Goal: Task Accomplishment & Management: Complete application form

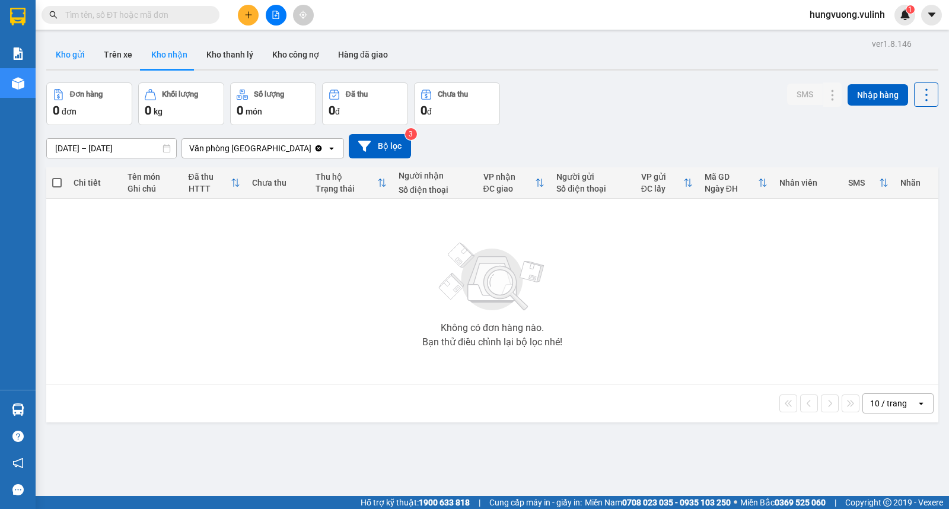
click at [87, 56] on button "Kho gửi" at bounding box center [70, 54] width 48 height 28
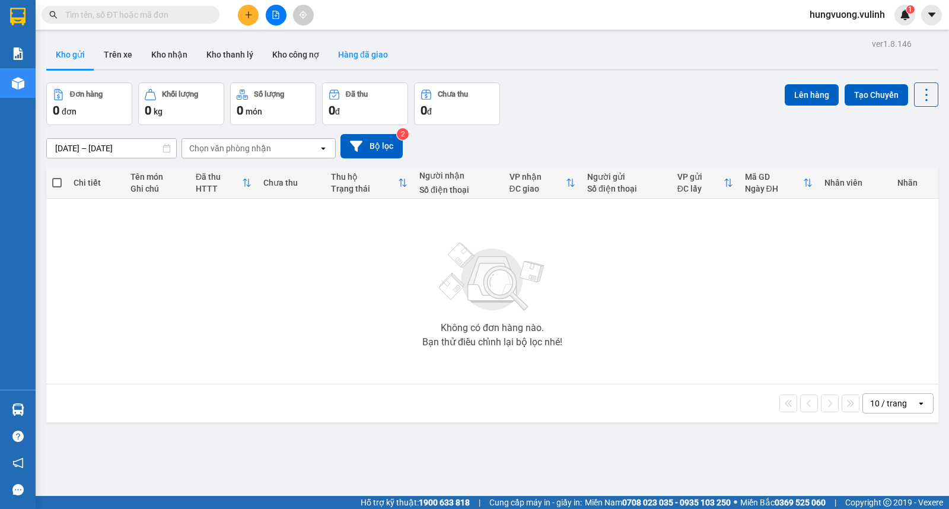
click at [340, 55] on button "Hàng đã giao" at bounding box center [363, 54] width 69 height 28
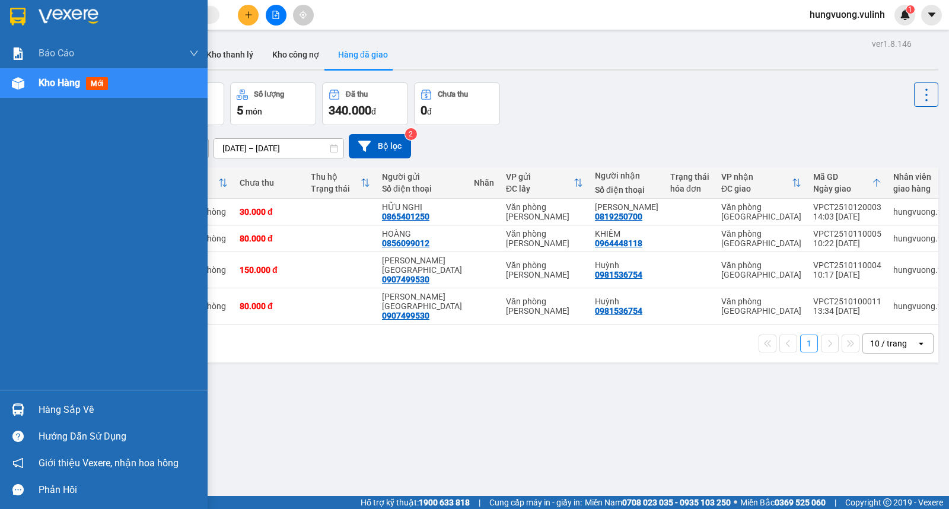
click at [37, 411] on div "Hàng sắp về" at bounding box center [104, 409] width 208 height 27
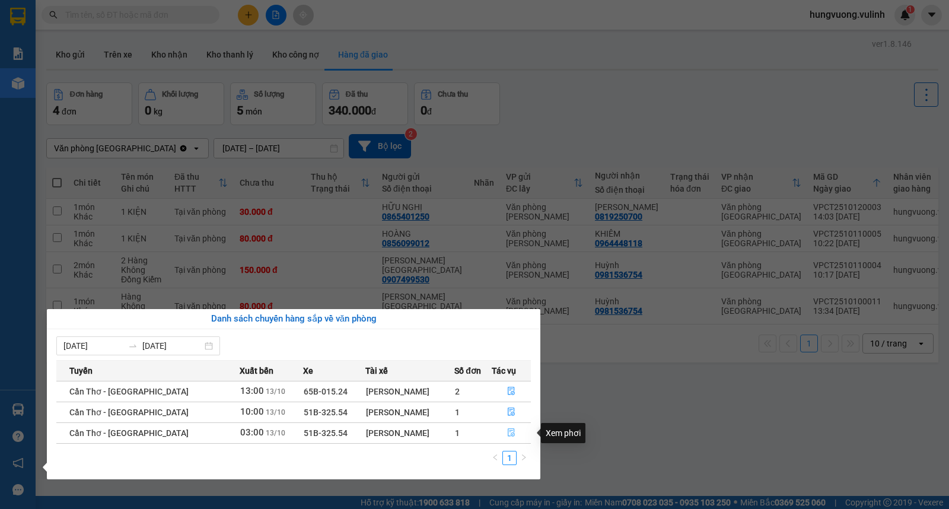
click at [509, 433] on icon "file-done" at bounding box center [511, 432] width 8 height 8
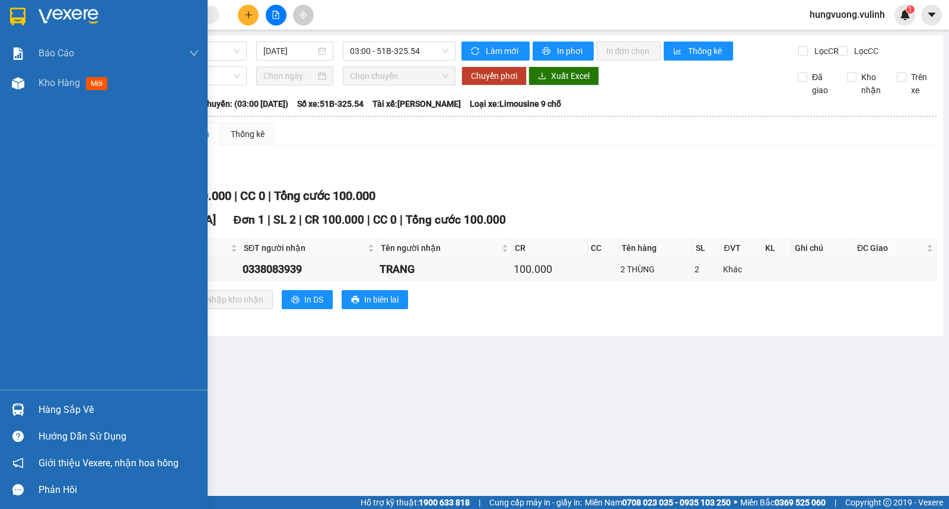
drag, startPoint x: 46, startPoint y: 410, endPoint x: 85, endPoint y: 401, distance: 39.6
click at [48, 410] on div "Hàng sắp về" at bounding box center [119, 410] width 160 height 18
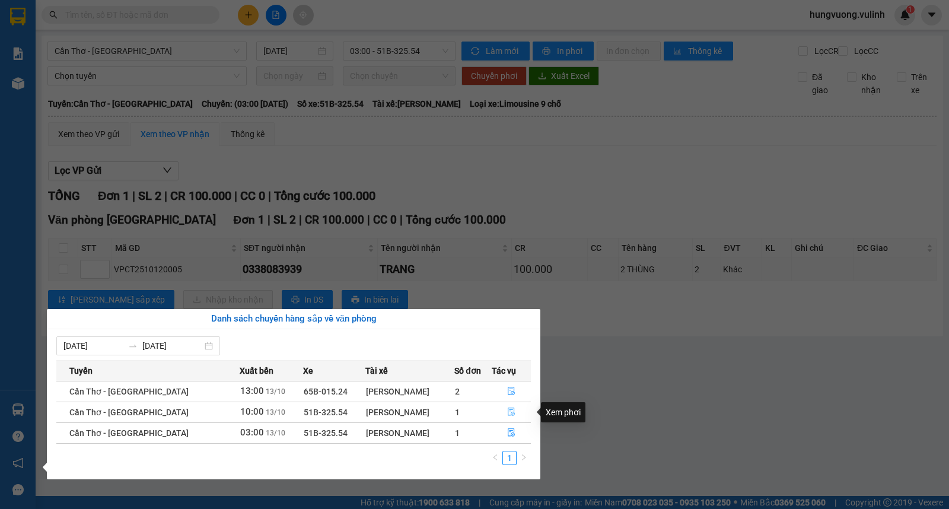
click at [509, 412] on icon "file-done" at bounding box center [511, 412] width 8 height 8
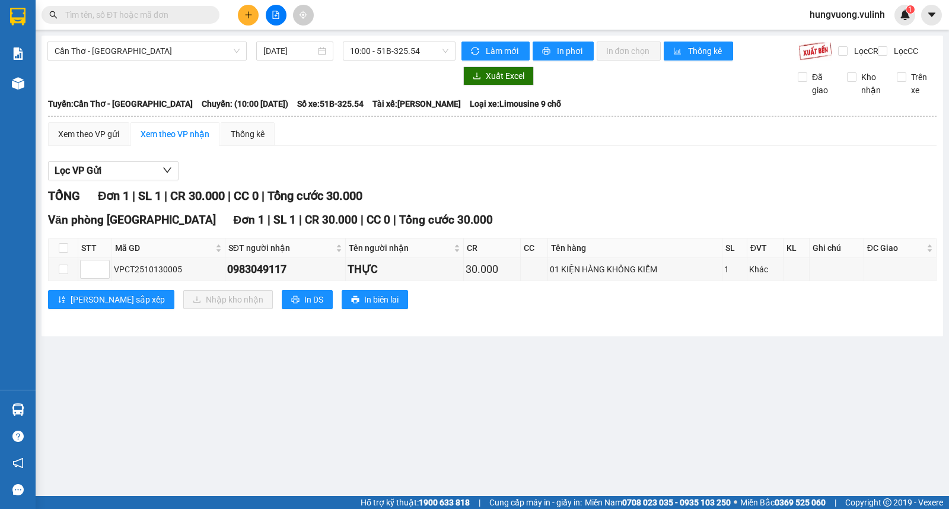
click at [52, 406] on main "[GEOGRAPHIC_DATA] - [GEOGRAPHIC_DATA] [DATE] 10:00 - 51B-325.54 Làm mới In phơi…" at bounding box center [474, 248] width 949 height 496
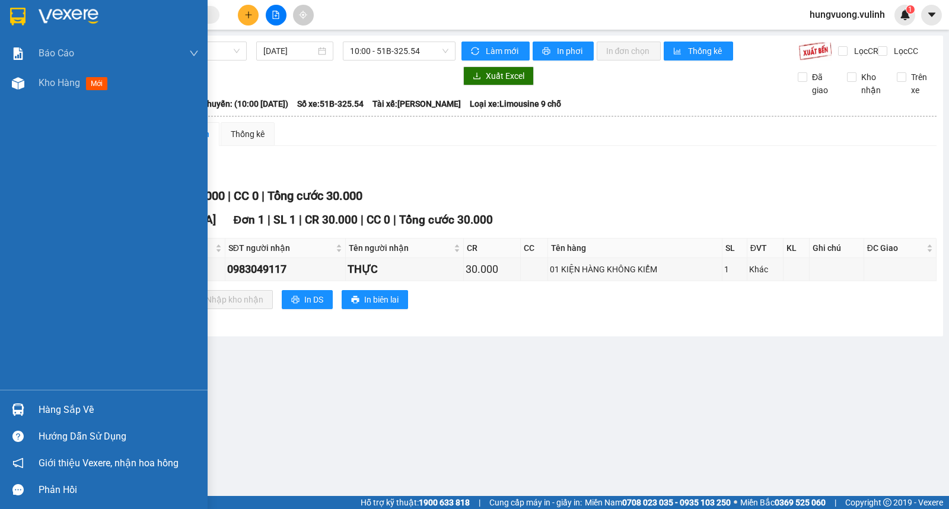
click at [76, 410] on div "Hàng sắp về" at bounding box center [119, 410] width 160 height 18
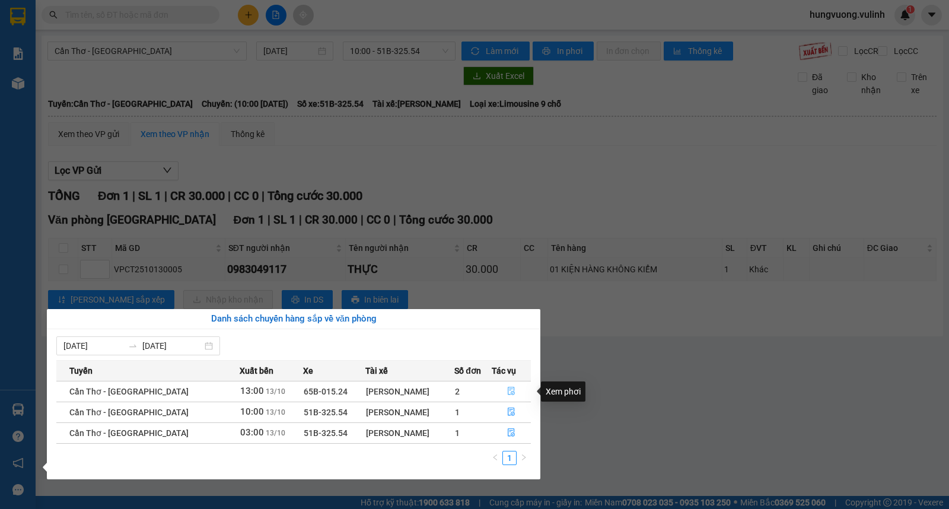
click at [521, 387] on button "button" at bounding box center [511, 391] width 38 height 19
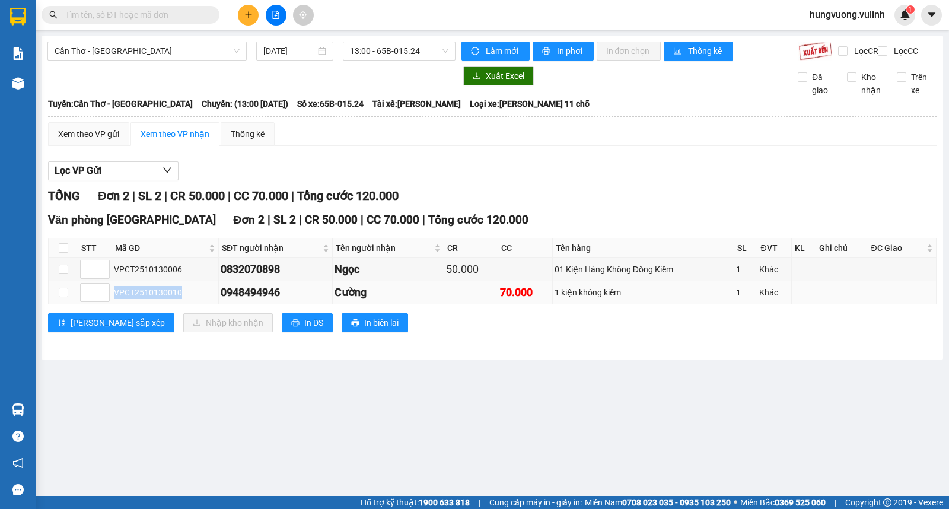
drag, startPoint x: 186, startPoint y: 301, endPoint x: 113, endPoint y: 307, distance: 72.6
click at [114, 299] on div "VPCT2510130010" at bounding box center [165, 292] width 103 height 13
copy div "VPCT2510130010"
click at [142, 1] on div "Kết quả tìm kiếm ( 0 ) Bộ lọc No Data hungvuong.vulinh 1" at bounding box center [474, 15] width 949 height 30
click at [140, 6] on span at bounding box center [131, 15] width 178 height 18
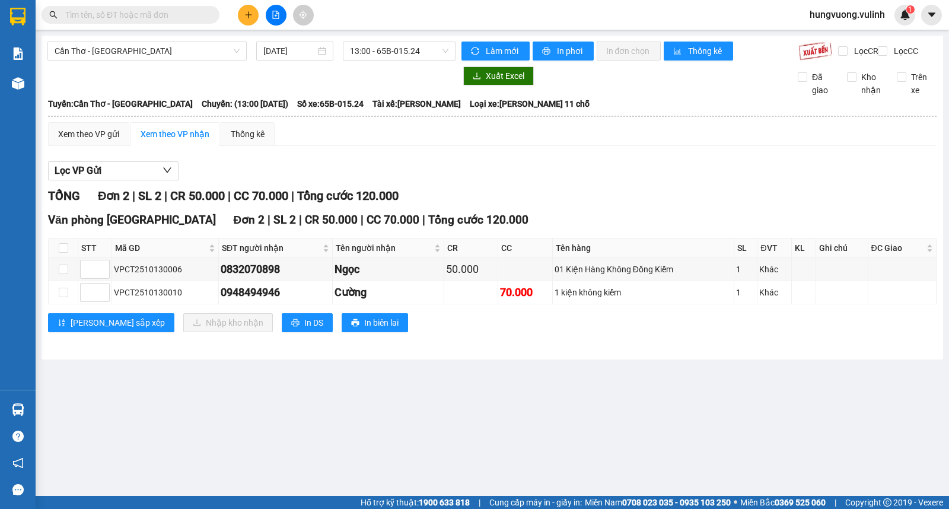
click at [140, 11] on input "text" at bounding box center [135, 14] width 140 height 13
paste input "VPCT2510130010"
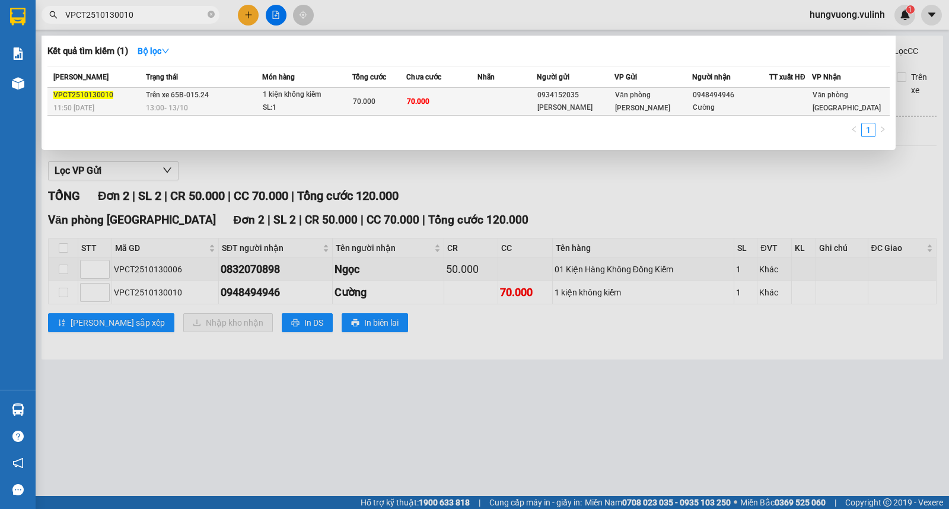
type input "VPCT2510130010"
click at [282, 104] on div "SL: 1" at bounding box center [307, 107] width 89 height 13
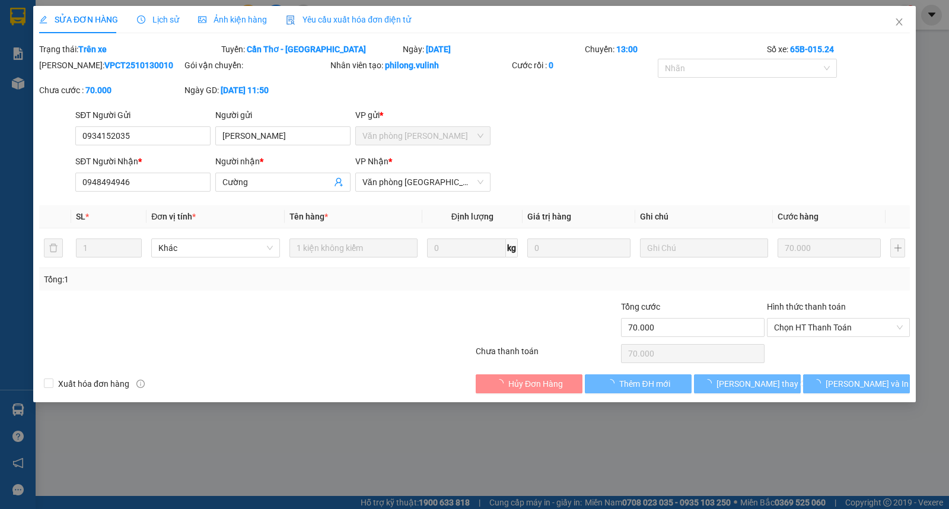
type input "0934152035"
type input "[PERSON_NAME]"
type input "0948494946"
type input "Cường"
type input "70.000"
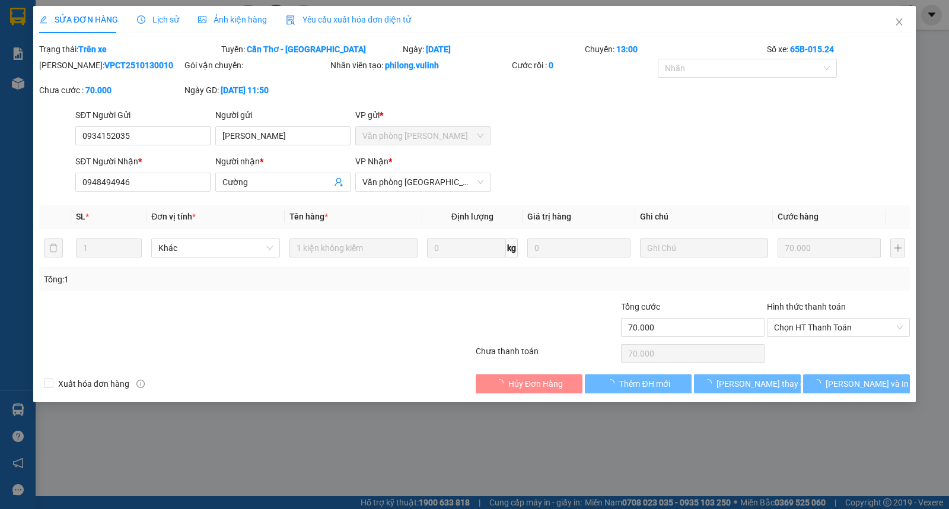
type input "70.000"
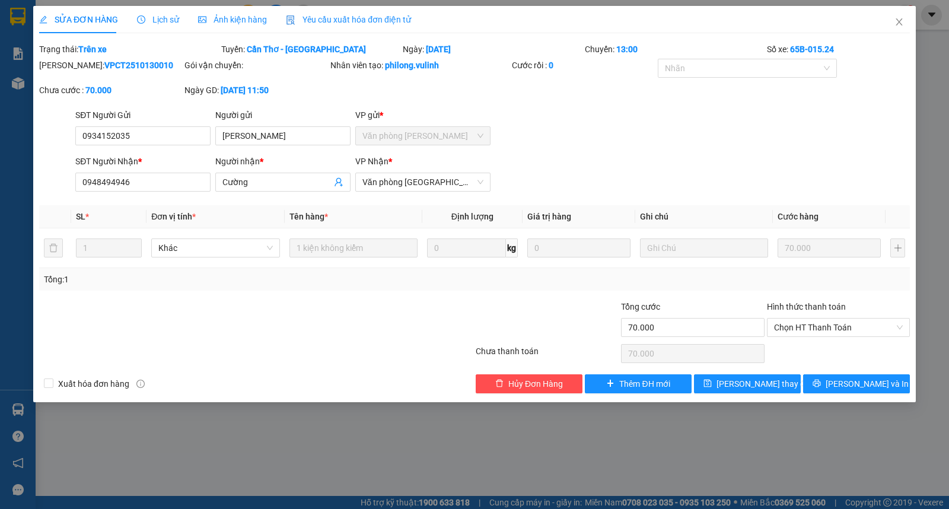
drag, startPoint x: 144, startPoint y: 66, endPoint x: 70, endPoint y: 69, distance: 73.6
click at [70, 69] on div "[PERSON_NAME]: VPCT2510130010" at bounding box center [110, 65] width 143 height 13
copy b "VPCT2510130010"
click at [233, 461] on div "SỬA ĐƠN HÀNG Lịch sử Ảnh kiện hàng Yêu cầu xuất hóa đơn điện tử Total Paid Fee …" at bounding box center [474, 254] width 949 height 509
click at [899, 26] on icon "close" at bounding box center [899, 21] width 9 height 9
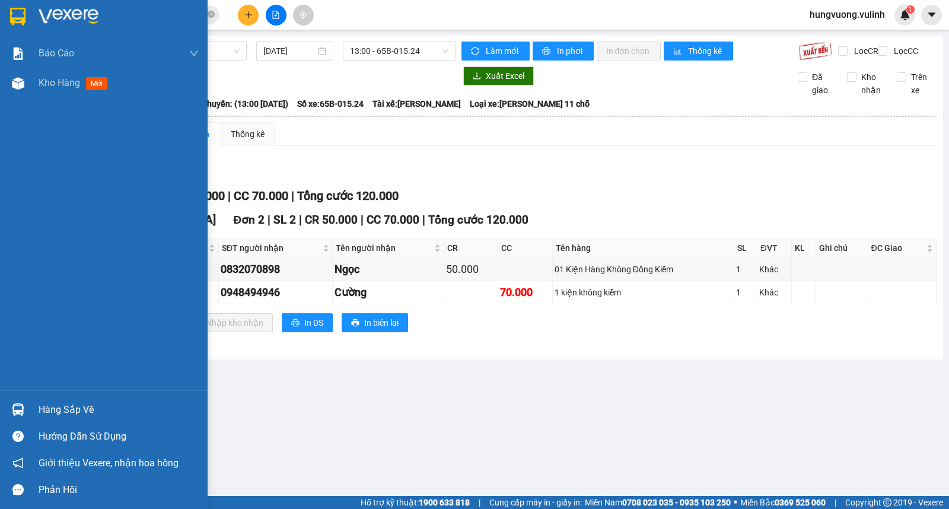
click at [22, 411] on img at bounding box center [18, 409] width 12 height 12
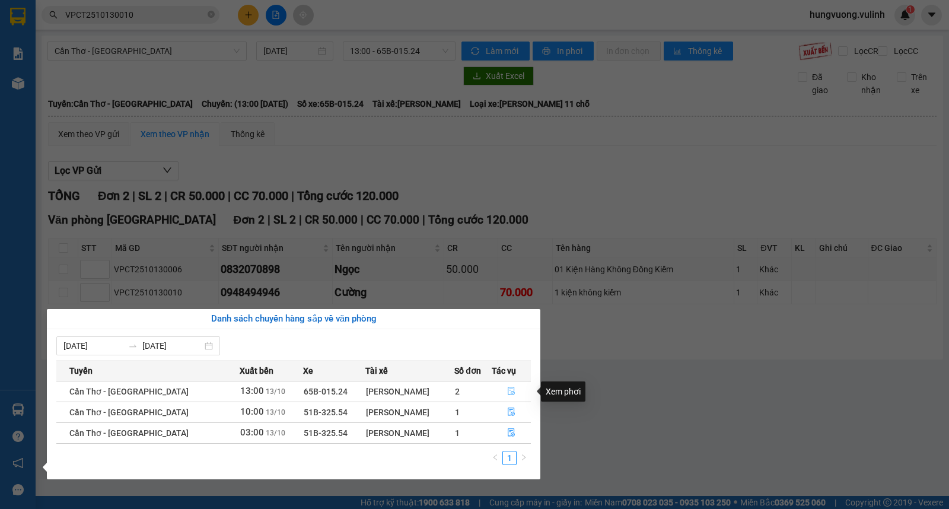
click at [502, 388] on button "button" at bounding box center [511, 391] width 38 height 19
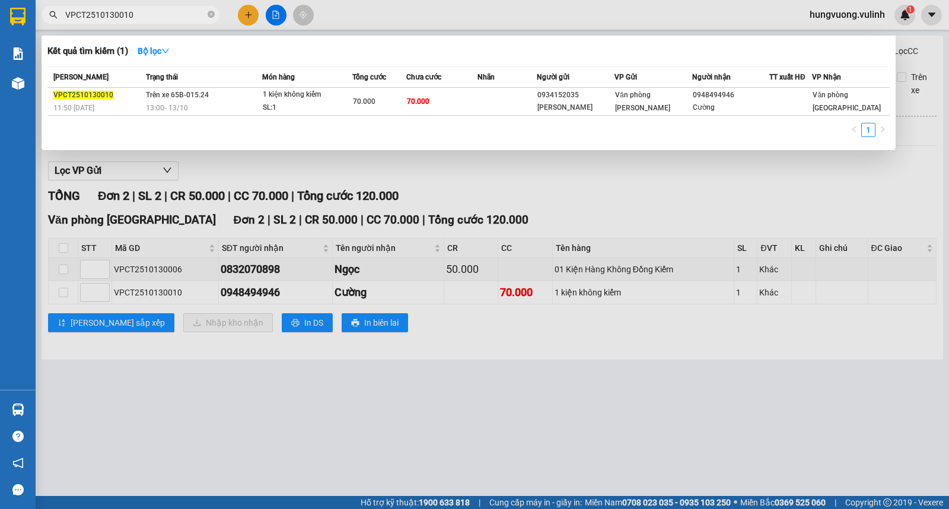
click at [163, 21] on input "VPCT2510130010" at bounding box center [135, 14] width 140 height 13
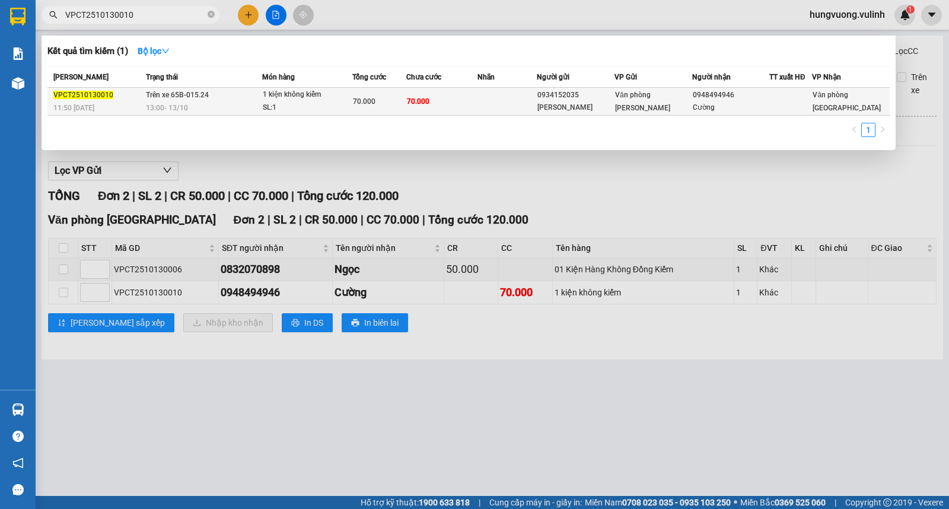
click at [405, 102] on div "70.000" at bounding box center [379, 101] width 52 height 13
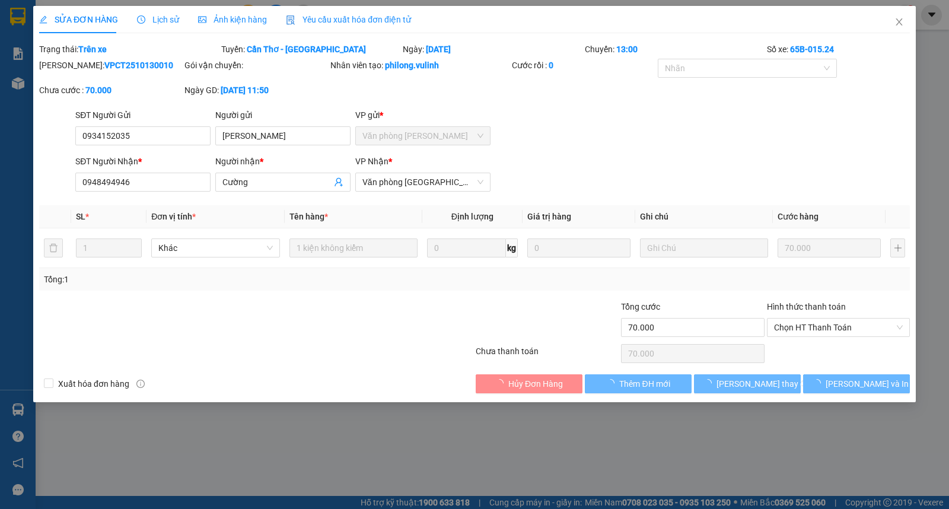
type input "0934152035"
type input "[PERSON_NAME]"
type input "0948494946"
type input "Cường"
type input "70.000"
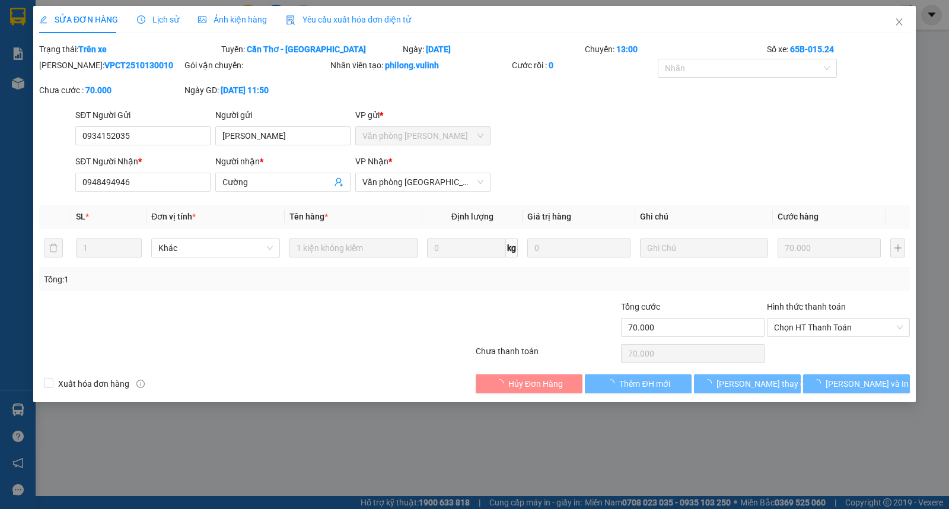
type input "70.000"
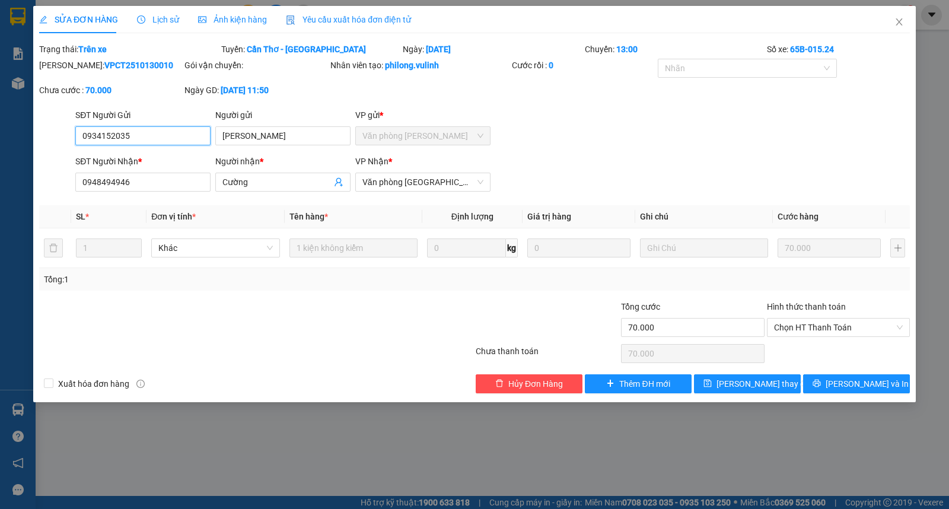
drag, startPoint x: 143, startPoint y: 133, endPoint x: 45, endPoint y: 133, distance: 97.9
click at [45, 133] on div "SĐT Người Gửi 0934152035 0934152035 Người gửi ANH KHÁNH VP gửi * Văn phòng [PER…" at bounding box center [474, 130] width 873 height 42
drag, startPoint x: 164, startPoint y: 187, endPoint x: 26, endPoint y: 186, distance: 138.8
click at [26, 186] on div "SỬA ĐƠN HÀNG Lịch sử Ảnh kiện hàng Yêu cầu xuất hóa đơn điện tử Total Paid Fee …" at bounding box center [474, 254] width 949 height 509
click at [263, 438] on div "SỬA ĐƠN HÀNG Lịch sử Ảnh kiện hàng Yêu cầu xuất hóa đơn điện tử Total Paid Fee …" at bounding box center [474, 254] width 949 height 509
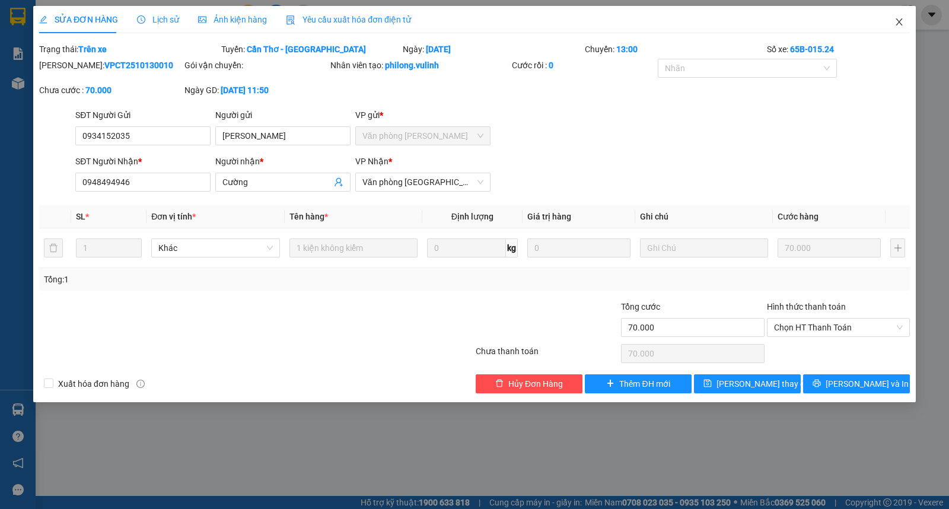
click at [893, 19] on span "Close" at bounding box center [899, 22] width 33 height 33
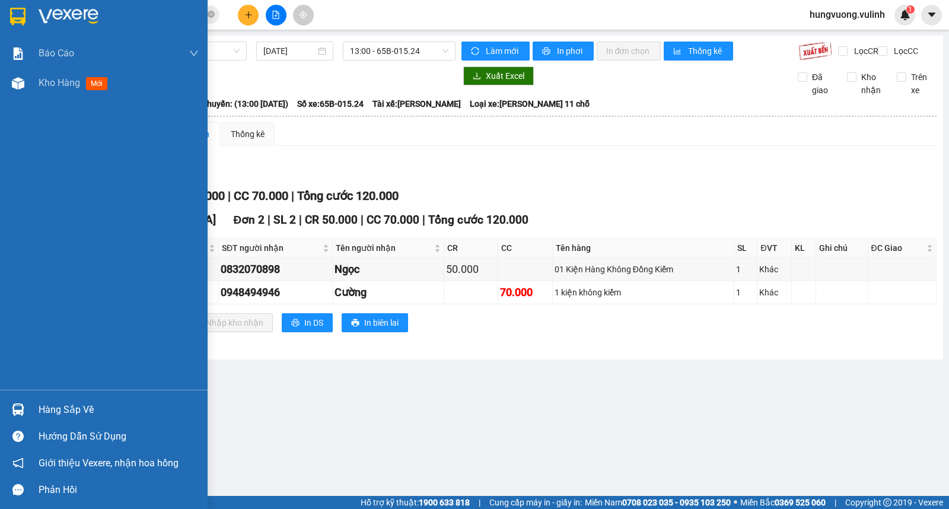
click at [30, 404] on div "Hàng sắp về" at bounding box center [104, 409] width 208 height 27
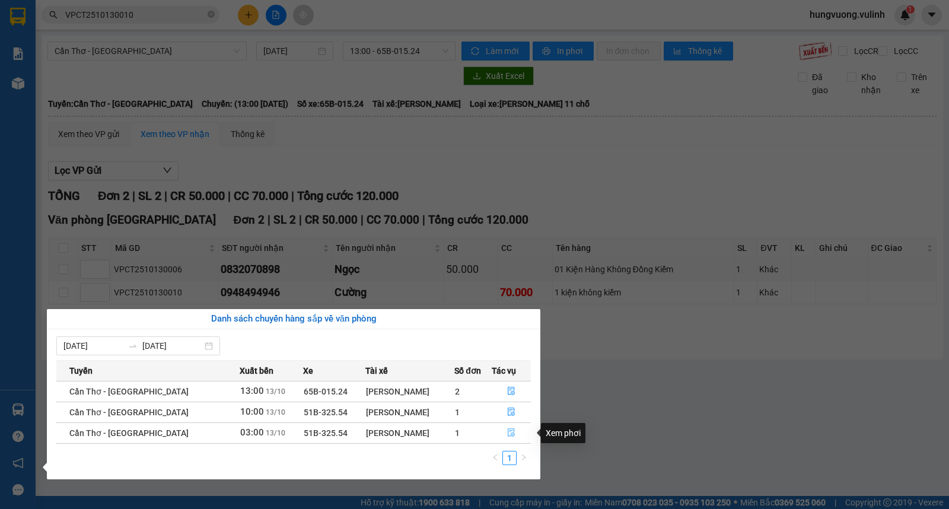
click at [503, 434] on button "button" at bounding box center [511, 433] width 38 height 19
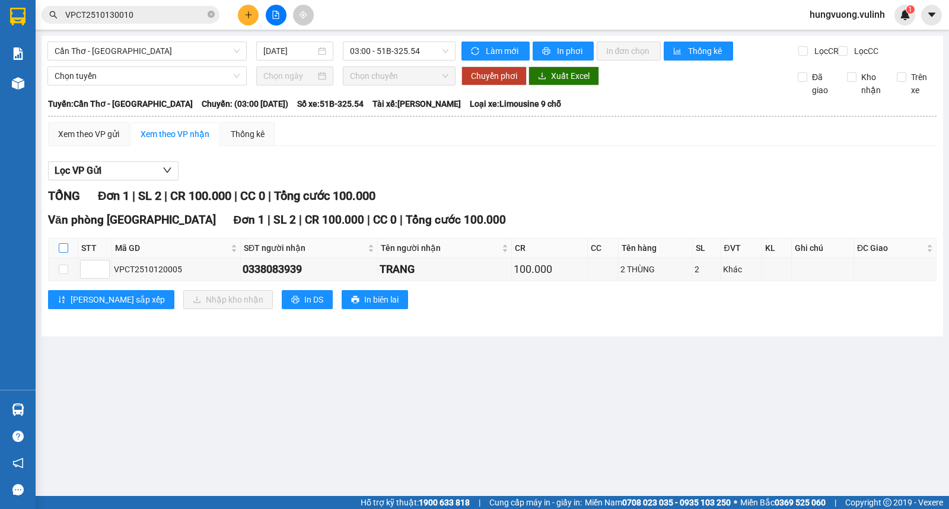
click at [62, 253] on input "checkbox" at bounding box center [63, 247] width 9 height 9
checkbox input "true"
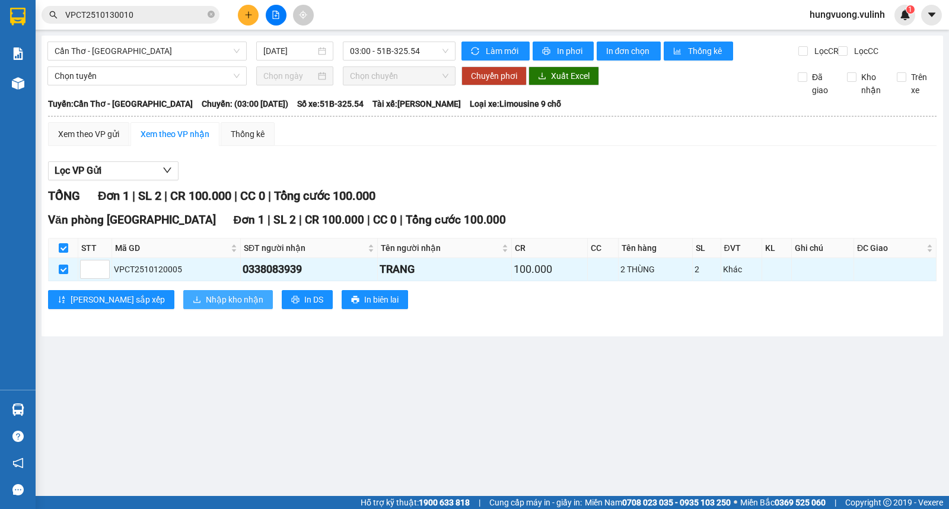
click at [183, 309] on button "Nhập kho nhận" at bounding box center [228, 299] width 90 height 19
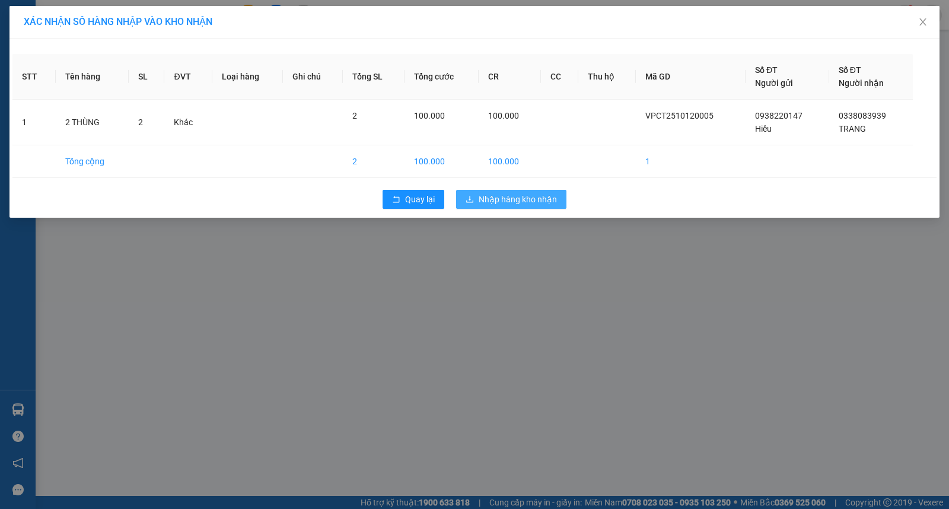
click at [491, 205] on span "Nhập hàng kho nhận" at bounding box center [518, 199] width 78 height 13
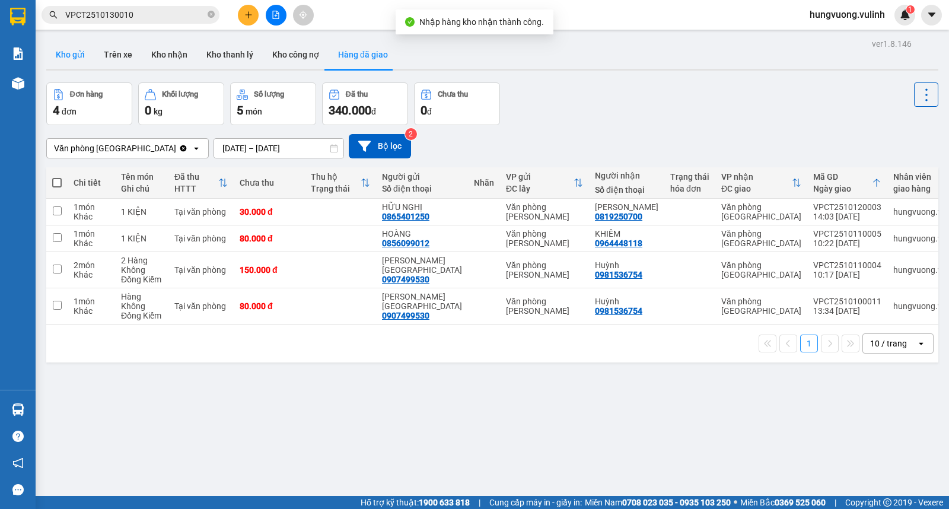
click at [66, 60] on button "Kho gửi" at bounding box center [70, 54] width 48 height 28
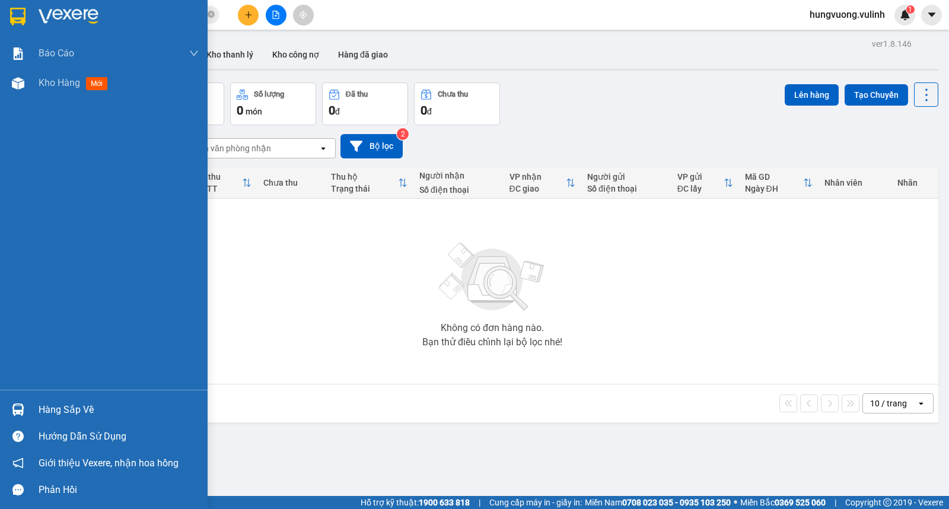
click at [93, 411] on div "Hàng sắp về" at bounding box center [119, 410] width 160 height 18
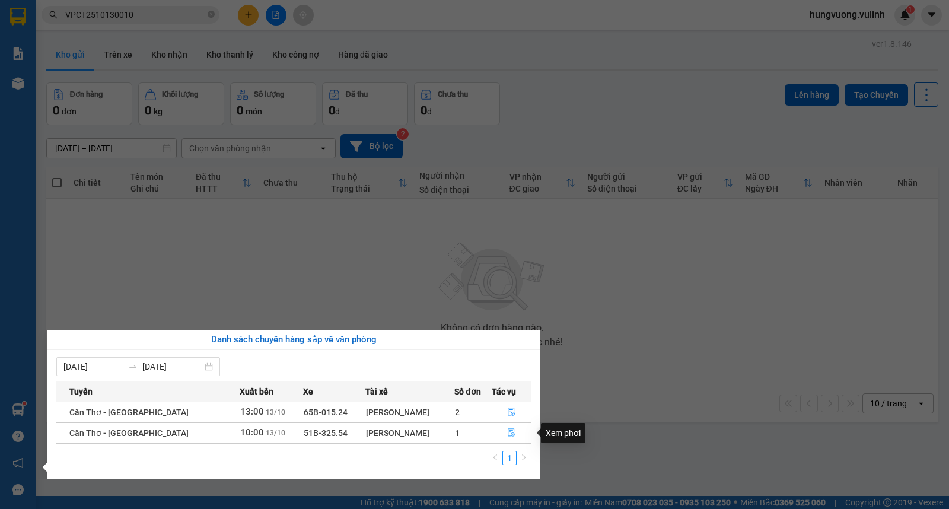
click at [517, 430] on button "button" at bounding box center [511, 433] width 38 height 19
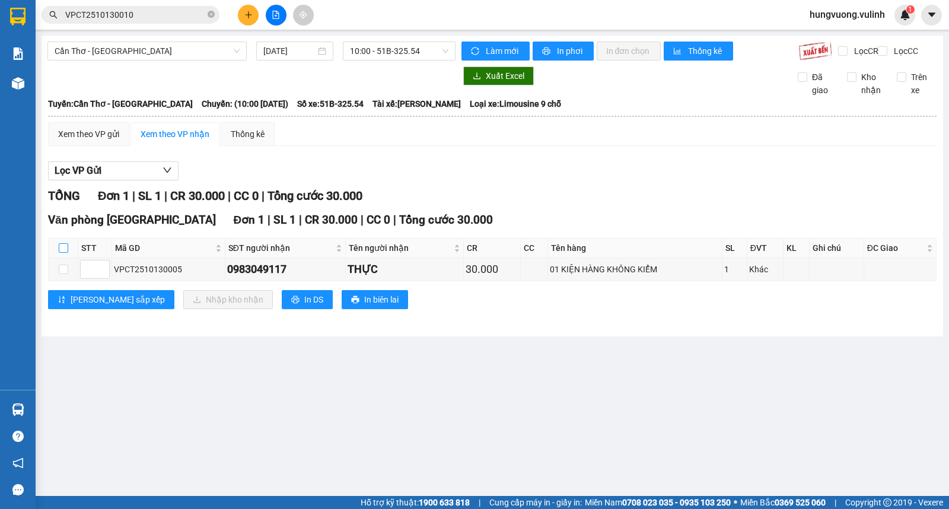
click at [64, 253] on input "checkbox" at bounding box center [63, 247] width 9 height 9
checkbox input "true"
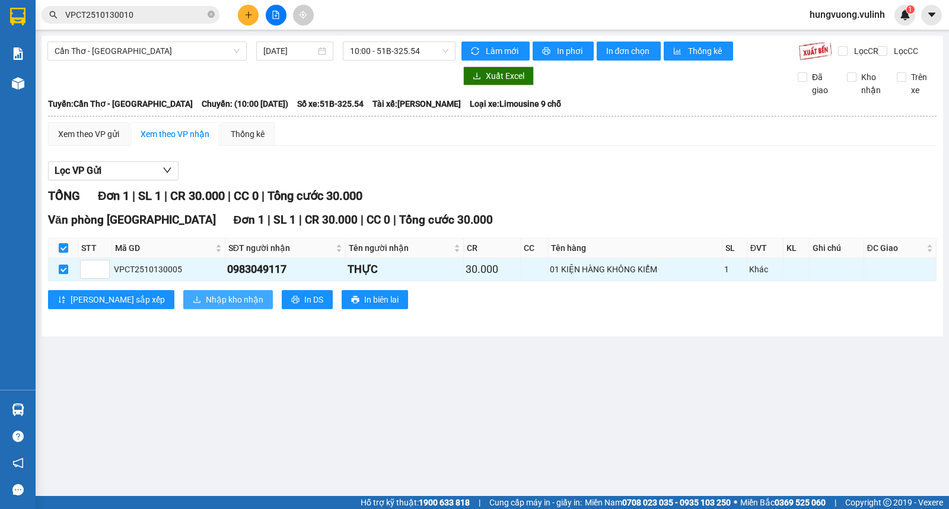
click at [183, 305] on button "Nhập kho nhận" at bounding box center [228, 299] width 90 height 19
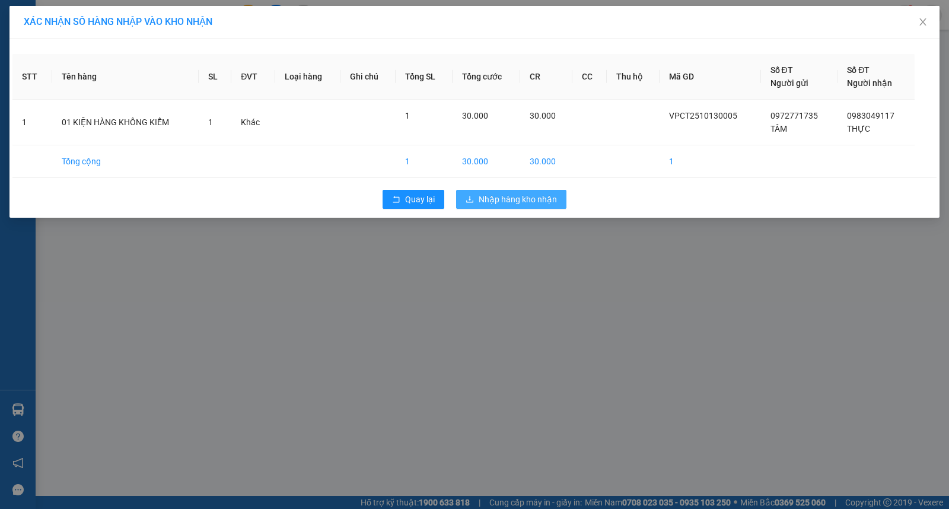
drag, startPoint x: 542, startPoint y: 203, endPoint x: 542, endPoint y: 219, distance: 16.0
click at [542, 204] on span "Nhập hàng kho nhận" at bounding box center [518, 199] width 78 height 13
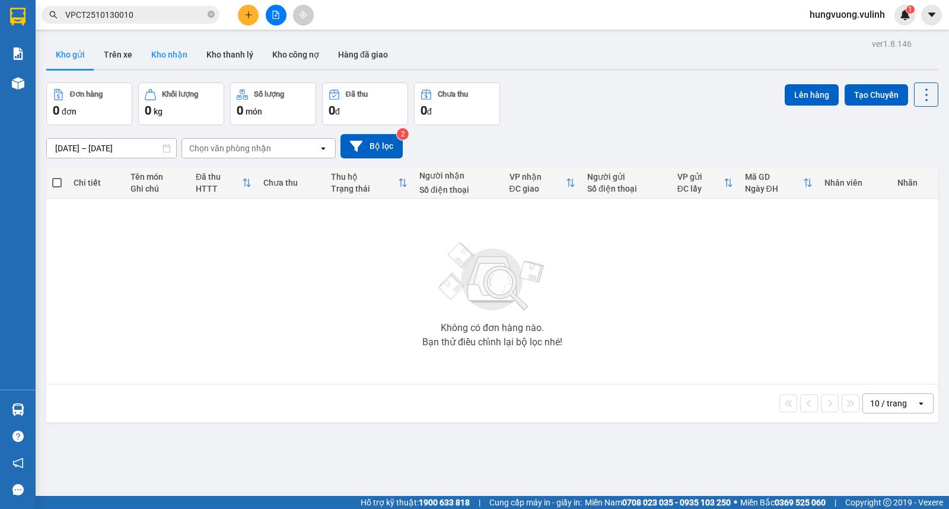
click at [173, 57] on button "Kho nhận" at bounding box center [169, 54] width 55 height 28
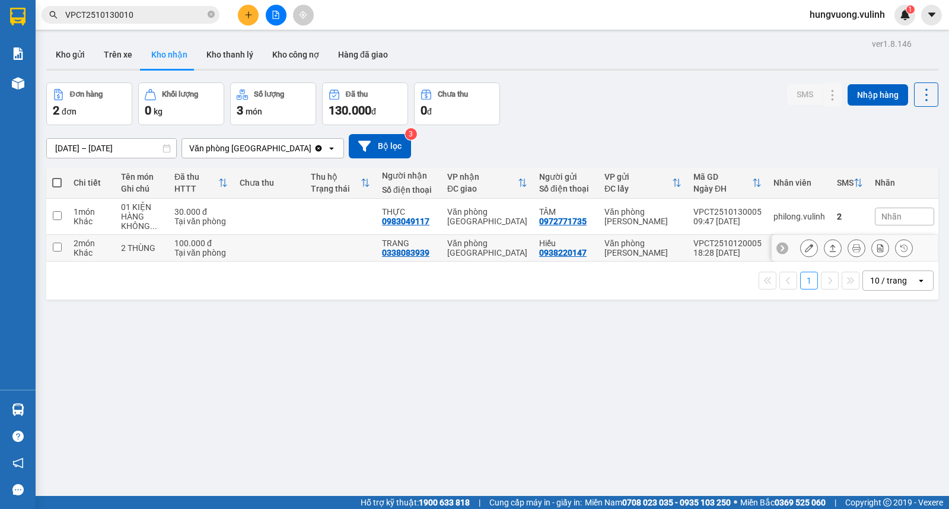
drag, startPoint x: 826, startPoint y: 244, endPoint x: 829, endPoint y: 250, distance: 6.6
click at [829, 245] on icon at bounding box center [833, 248] width 8 height 8
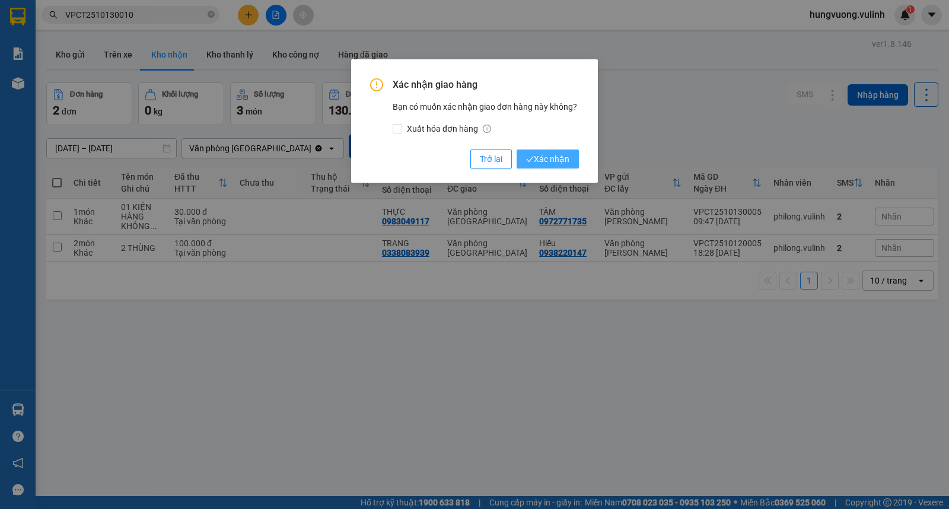
click at [554, 164] on span "Xác nhận" at bounding box center [547, 158] width 43 height 13
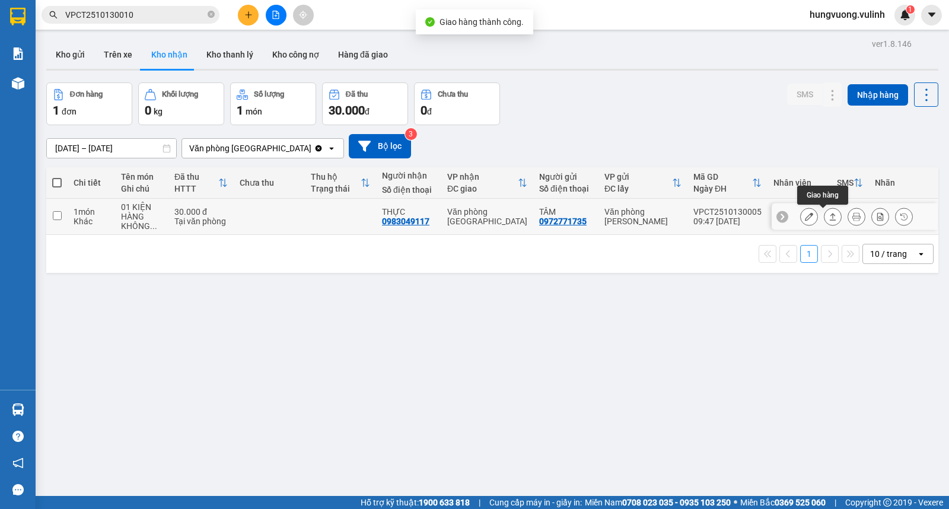
click at [829, 215] on icon at bounding box center [833, 216] width 8 height 8
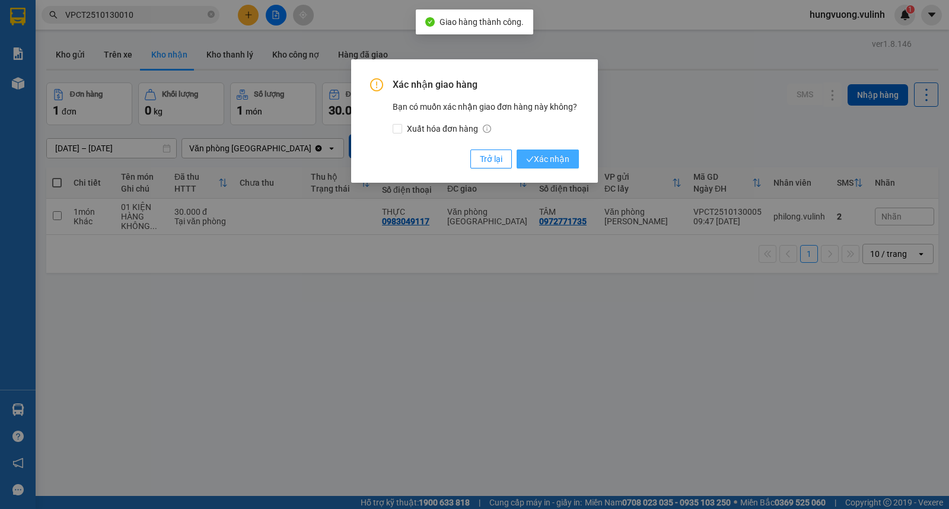
drag, startPoint x: 544, startPoint y: 147, endPoint x: 550, endPoint y: 153, distance: 8.4
click at [549, 152] on div "Xác nhận giao hàng Bạn có muốn xác nhận giao đơn hàng này không? Xuất hóa đơn h…" at bounding box center [474, 123] width 209 height 90
click at [553, 156] on span "Xác nhận" at bounding box center [547, 158] width 43 height 13
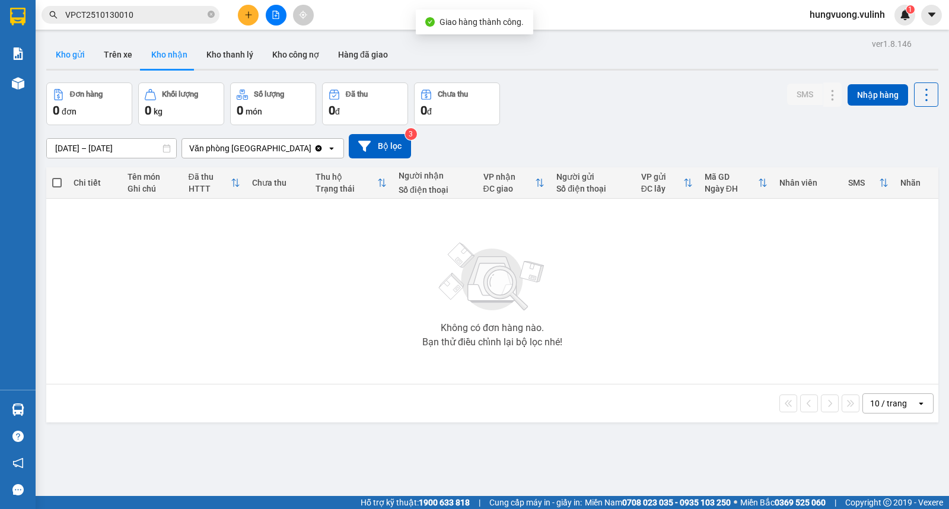
click at [84, 52] on button "Kho gửi" at bounding box center [70, 54] width 48 height 28
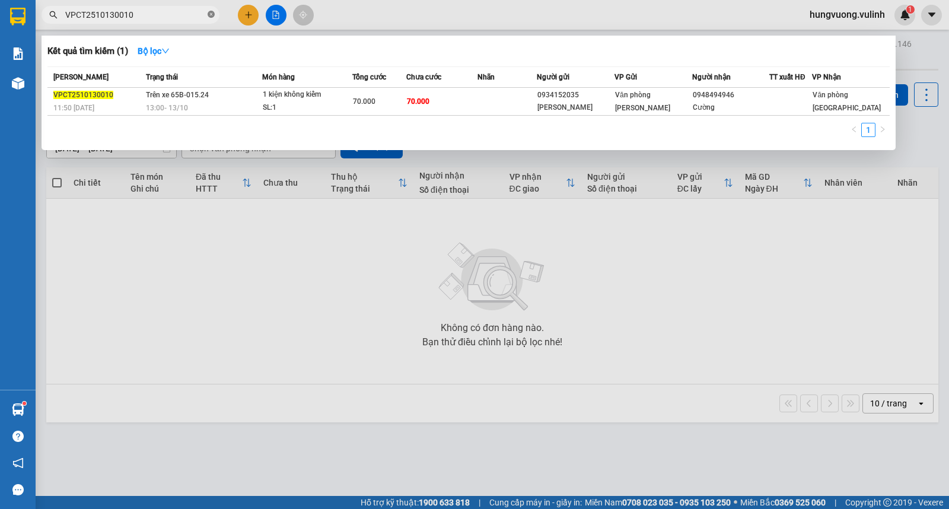
click at [208, 16] on icon "close-circle" at bounding box center [211, 14] width 7 height 7
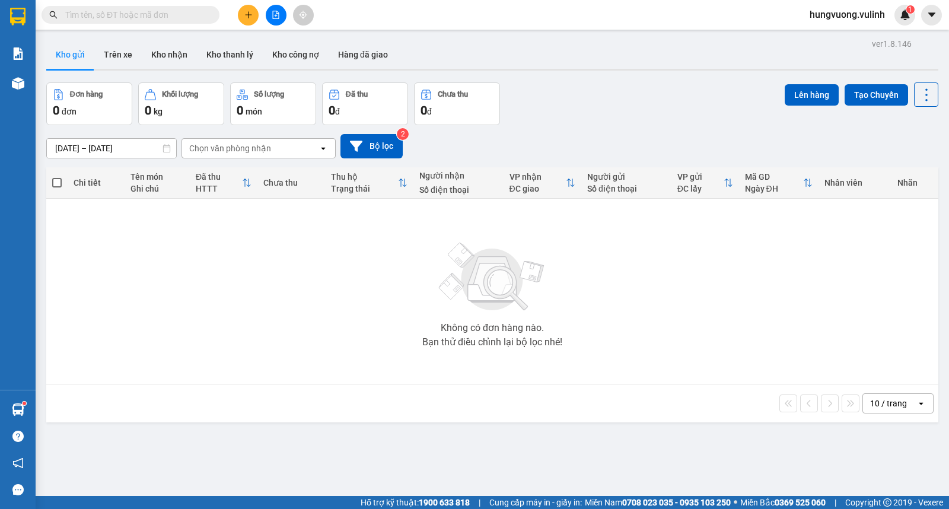
click at [238, 16] on button at bounding box center [248, 15] width 21 height 21
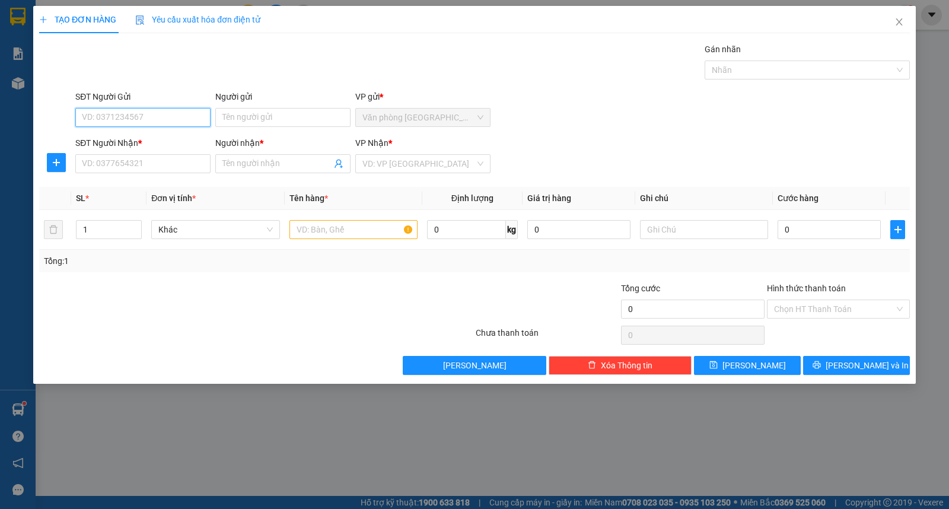
click at [167, 116] on input "SĐT Người Gửi" at bounding box center [142, 117] width 135 height 19
type input "0913098905"
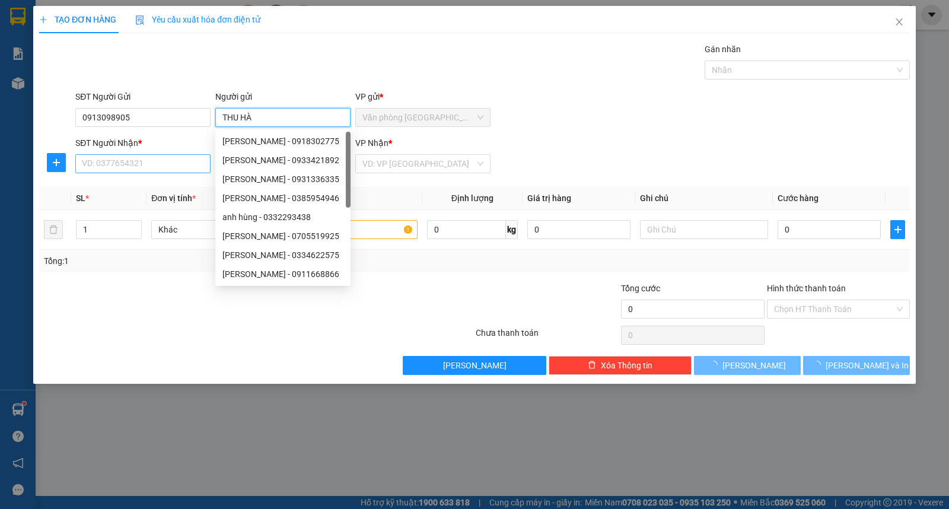
type input "THU HÀ"
click at [134, 160] on input "SĐT Người Nhận *" at bounding box center [142, 163] width 135 height 19
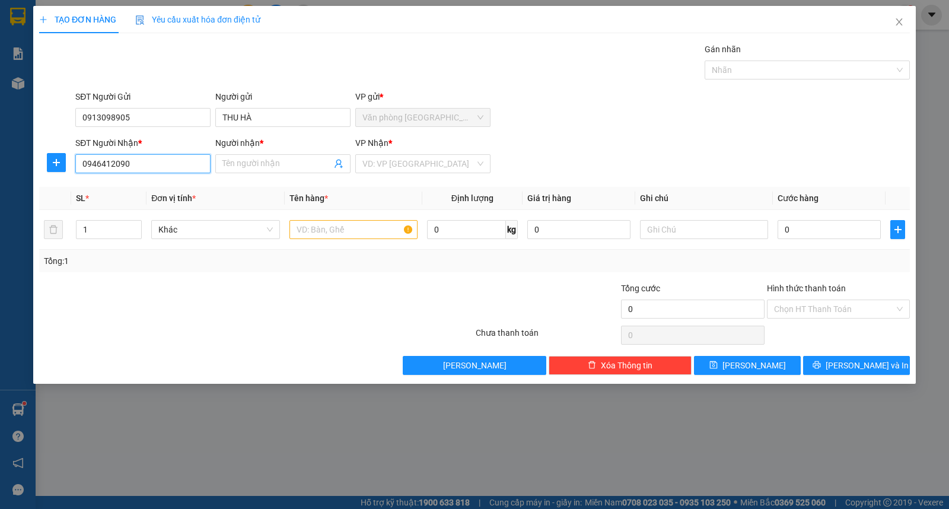
type input "0946412090"
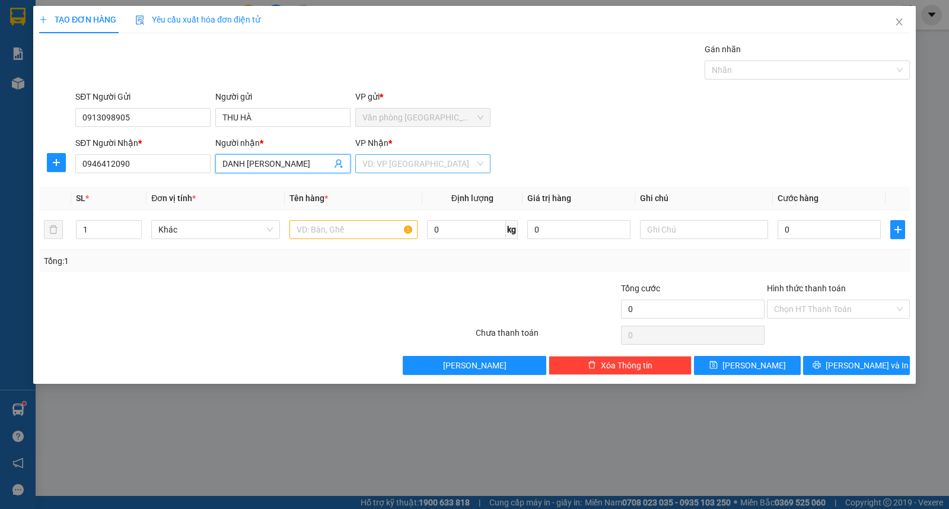
type input "DANH [PERSON_NAME]"
click at [403, 155] on input "search" at bounding box center [418, 164] width 113 height 18
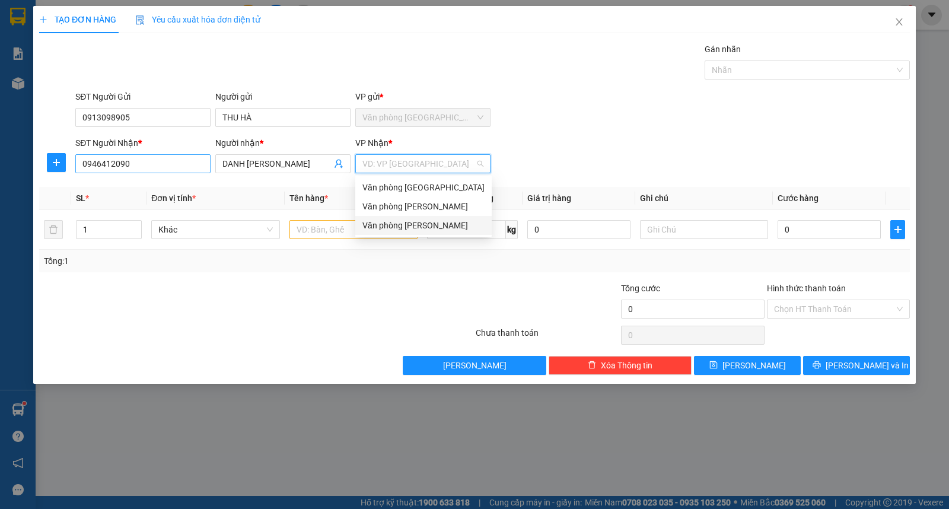
drag, startPoint x: 405, startPoint y: 224, endPoint x: 169, endPoint y: 163, distance: 243.1
click at [403, 222] on div "Văn phòng [PERSON_NAME]" at bounding box center [423, 225] width 122 height 13
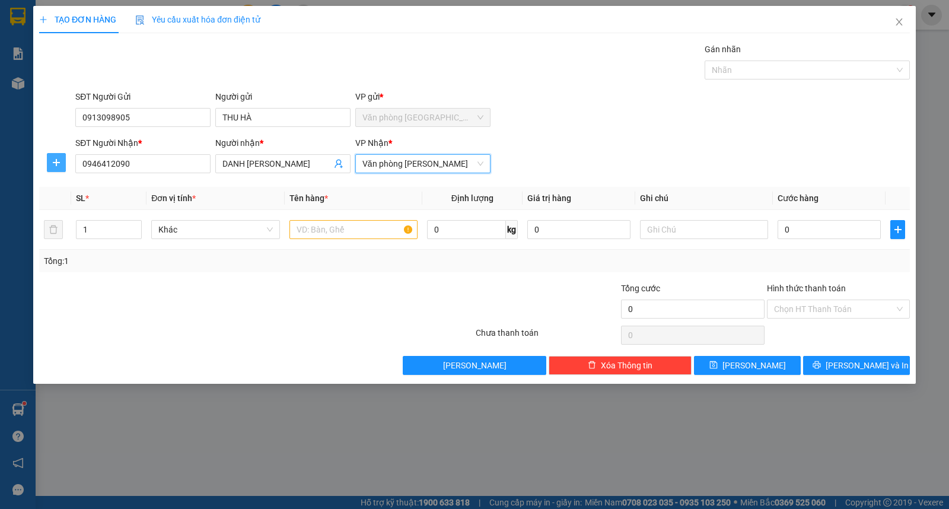
click at [58, 163] on icon "plus" at bounding box center [56, 162] width 7 height 1
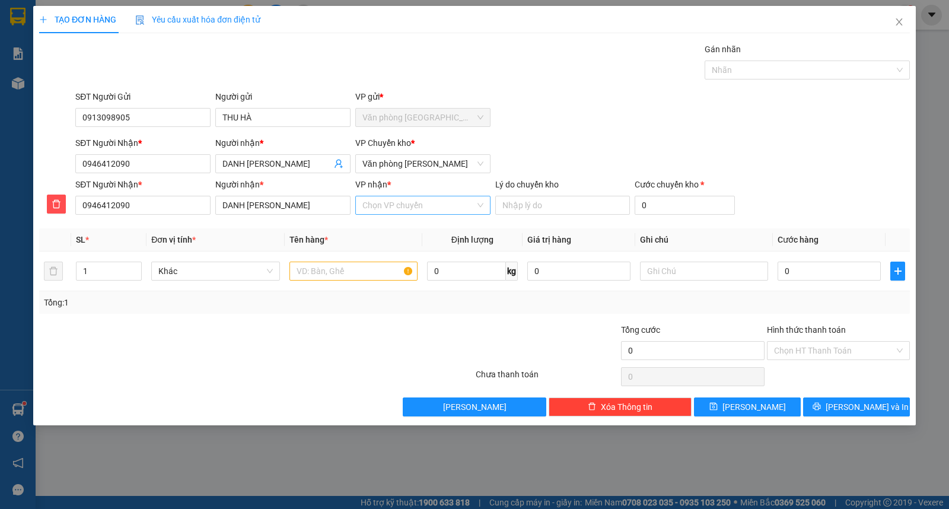
click at [383, 211] on input "VP nhận *" at bounding box center [418, 205] width 113 height 18
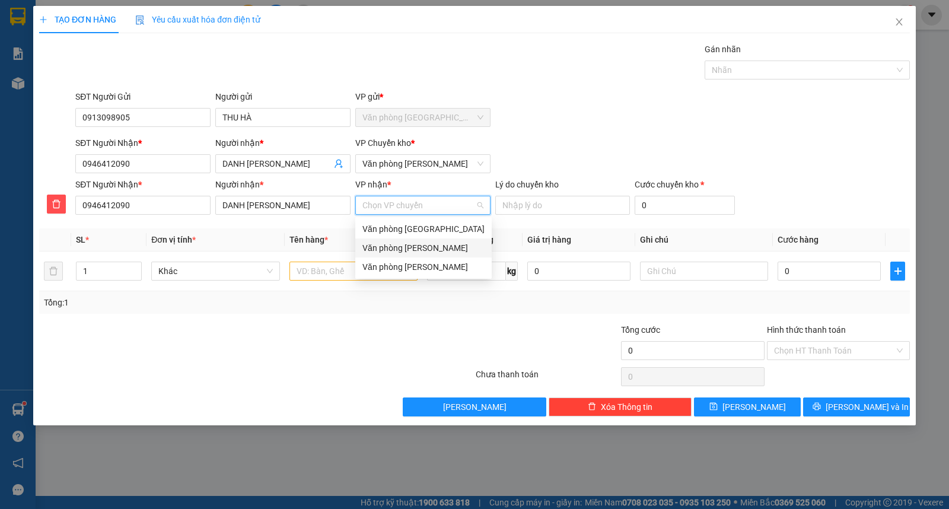
click at [398, 245] on div "Văn phòng [PERSON_NAME]" at bounding box center [423, 247] width 122 height 13
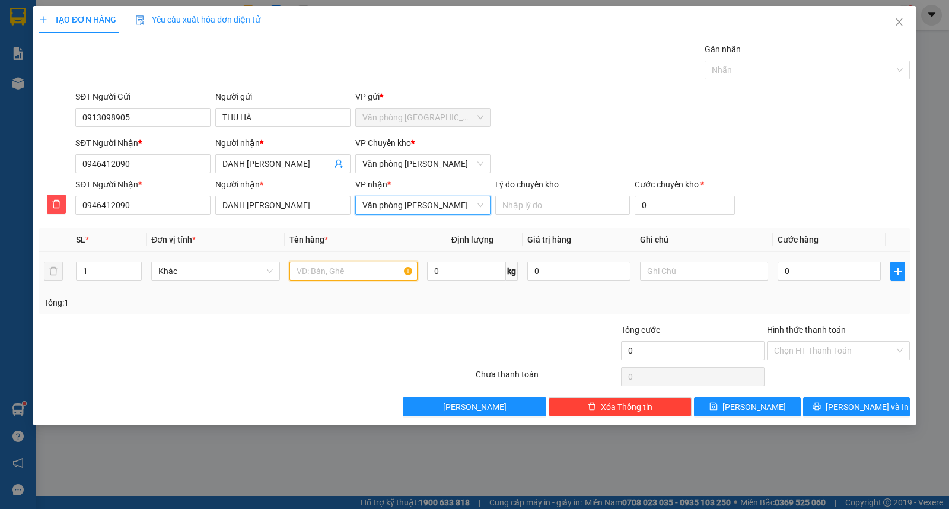
click at [341, 273] on input "text" at bounding box center [353, 271] width 128 height 19
type input "1 KIỆN KK"
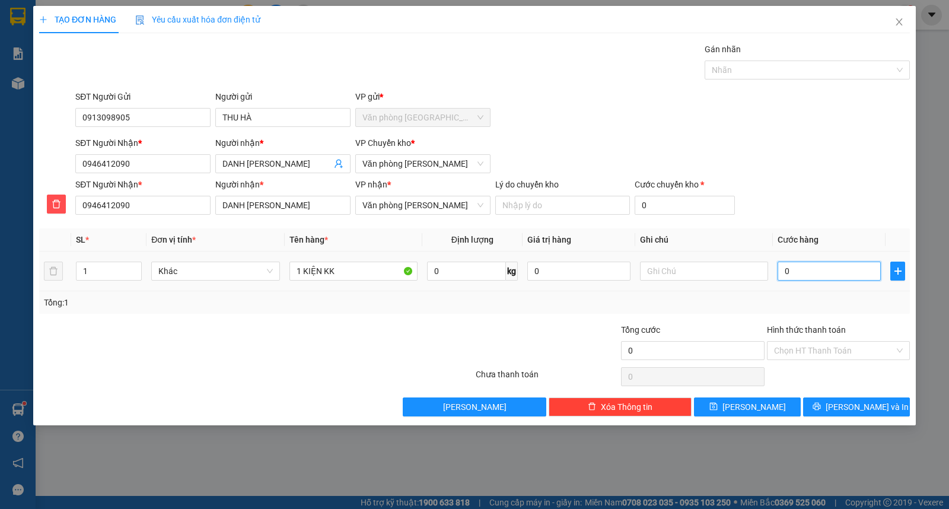
click at [811, 269] on input "0" at bounding box center [829, 271] width 103 height 19
type input "6"
type input "60"
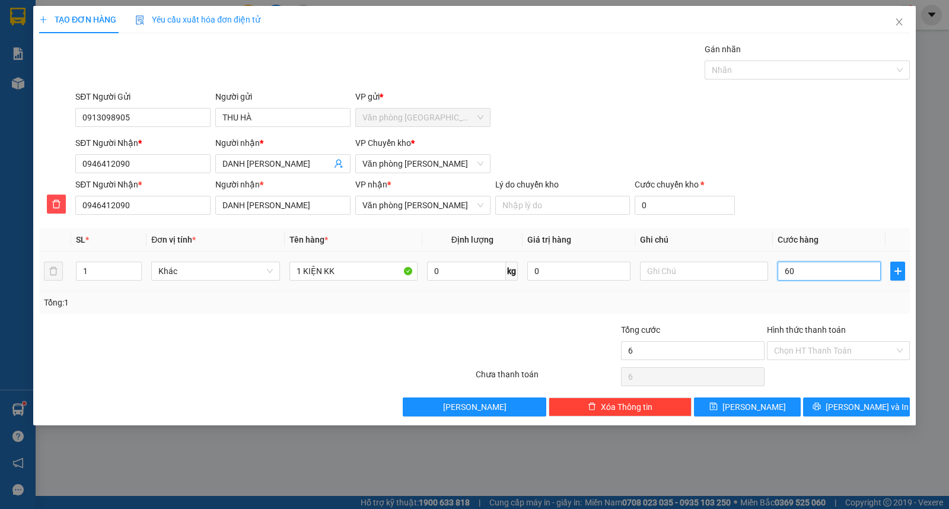
type input "60"
type input "600"
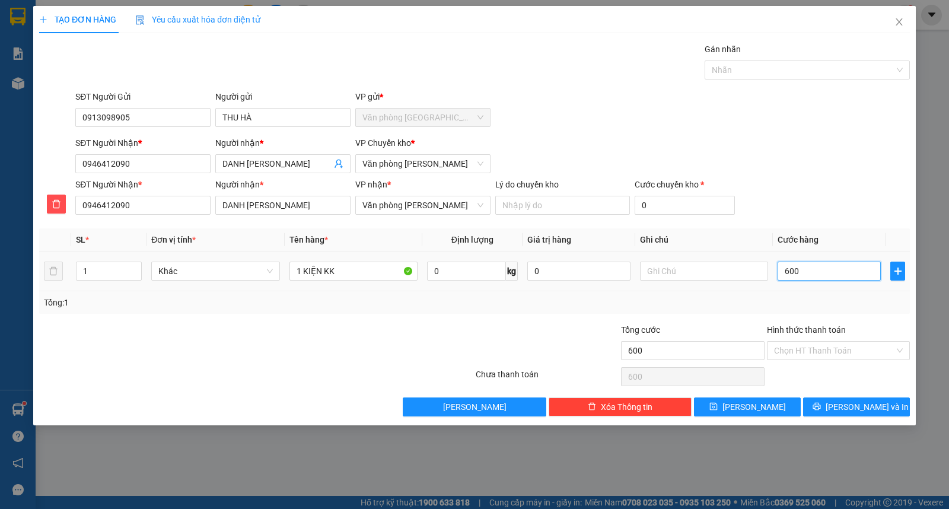
type input "6.000"
type input "60.000"
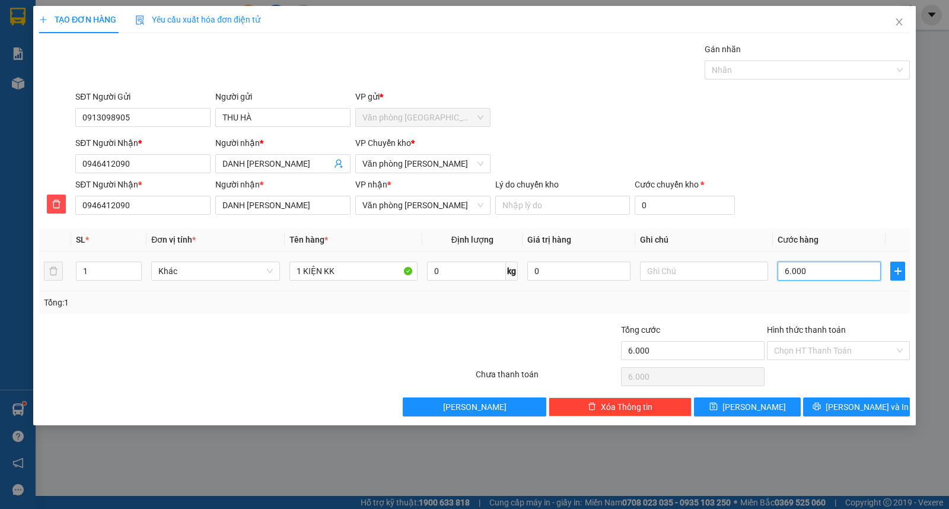
type input "60.000"
click at [819, 343] on input "Hình thức thanh toán" at bounding box center [834, 351] width 120 height 18
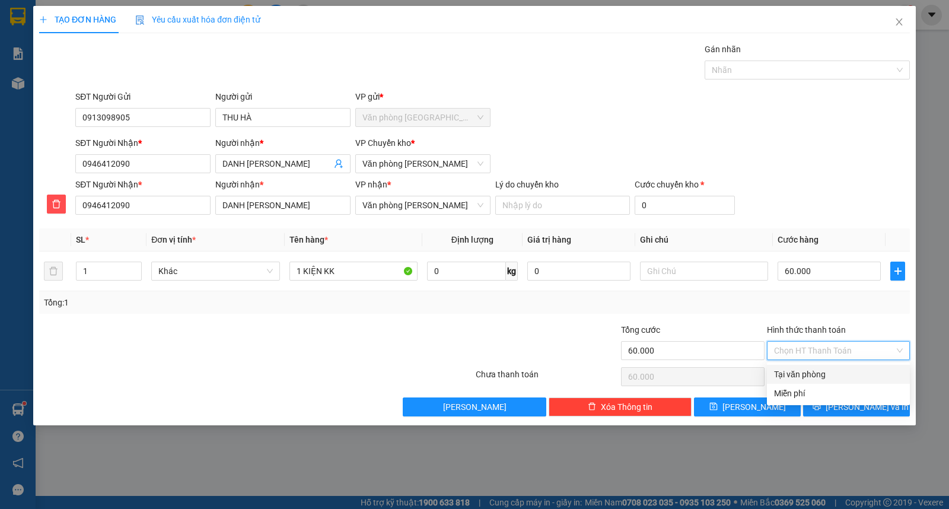
click at [780, 374] on div "Tại văn phòng" at bounding box center [838, 374] width 129 height 13
type input "0"
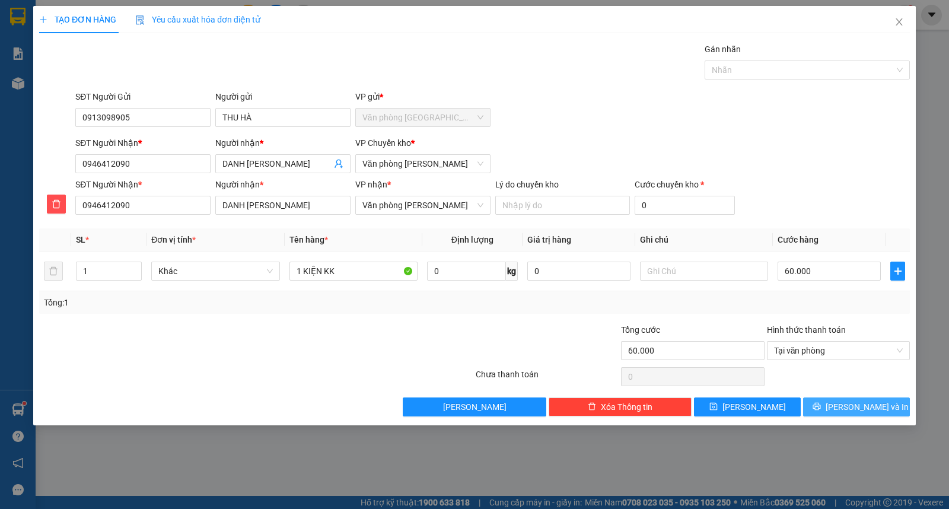
click at [870, 399] on button "[PERSON_NAME] và In" at bounding box center [856, 406] width 107 height 19
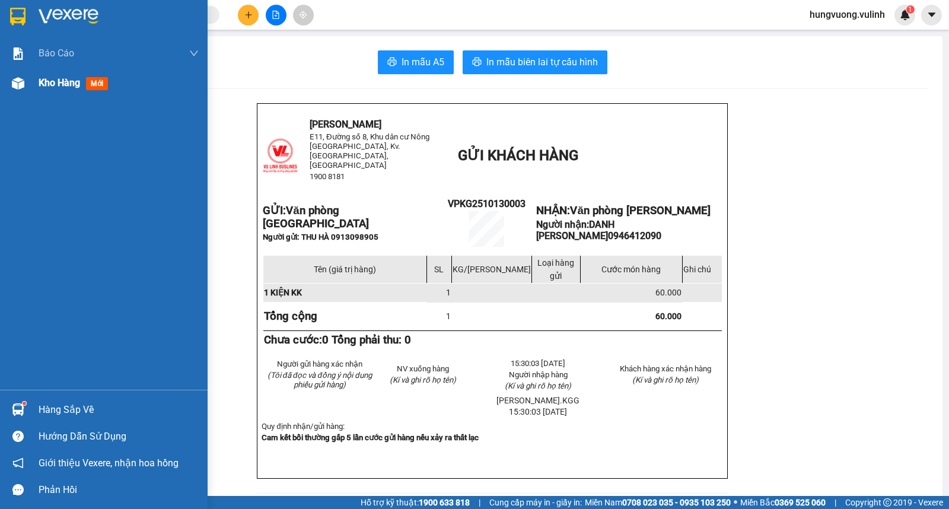
click at [55, 81] on span "Kho hàng" at bounding box center [60, 82] width 42 height 11
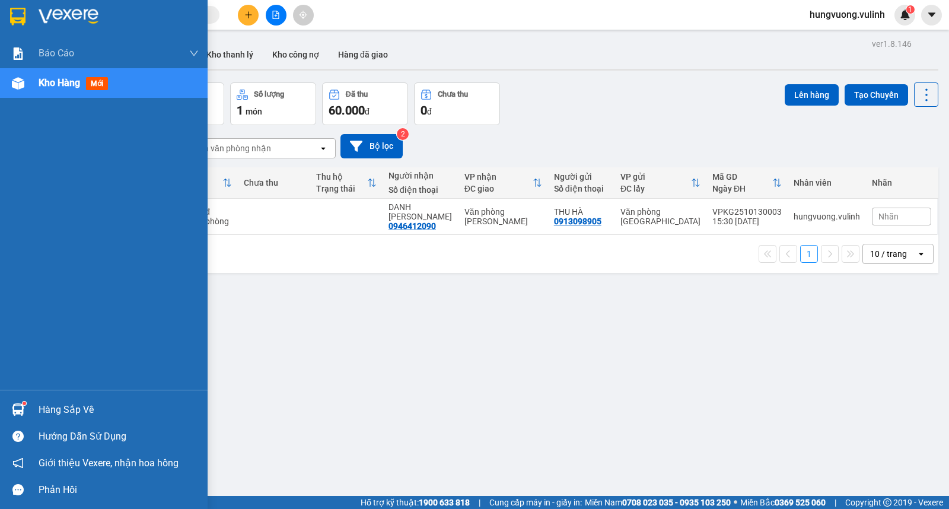
drag, startPoint x: 46, startPoint y: 405, endPoint x: 125, endPoint y: 392, distance: 79.5
click at [46, 405] on div "Hàng sắp về" at bounding box center [119, 410] width 160 height 18
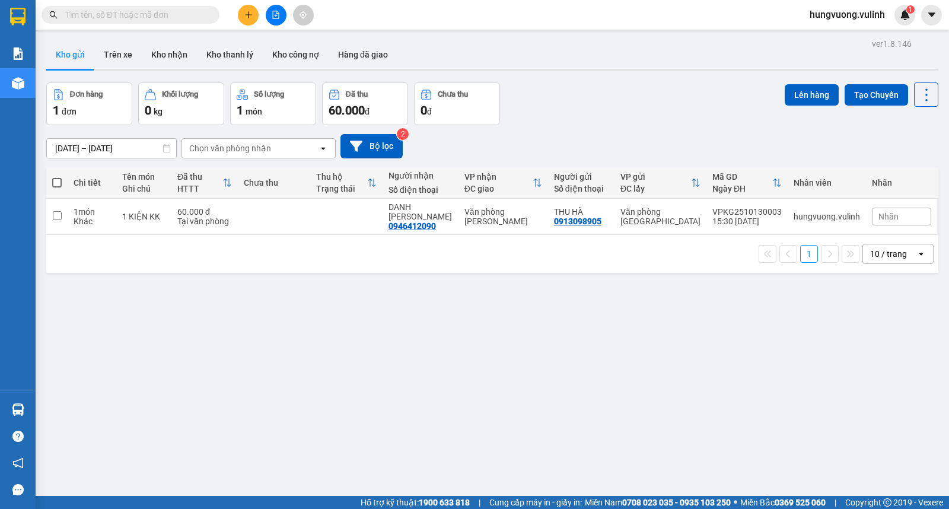
click at [168, 58] on section "Kết quả tìm kiếm ( 1 ) Bộ lọc Mã ĐH Trạng thái Món hàng Tổng cước Chưa cước Nhã…" at bounding box center [474, 254] width 949 height 509
click at [55, 180] on span at bounding box center [56, 182] width 9 height 9
click at [57, 177] on input "checkbox" at bounding box center [57, 177] width 0 height 0
checkbox input "true"
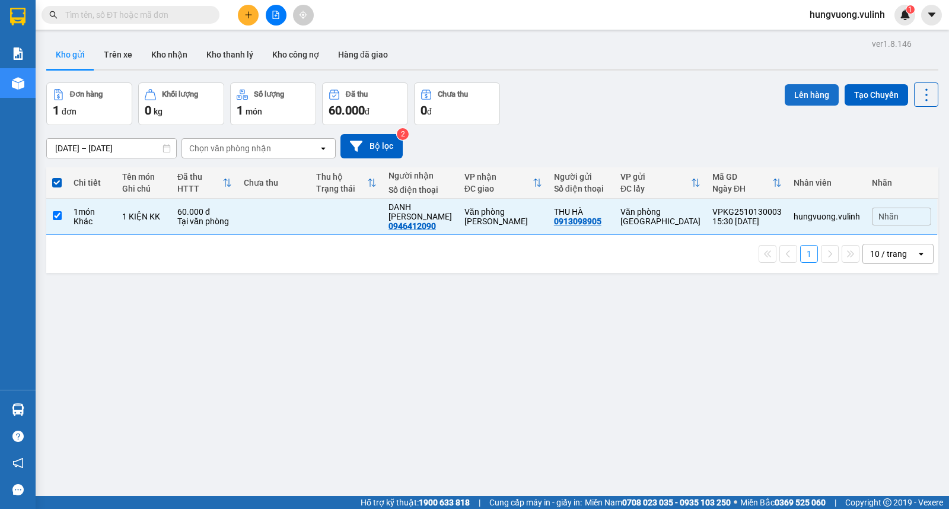
click at [785, 90] on button "Lên hàng" at bounding box center [812, 94] width 54 height 21
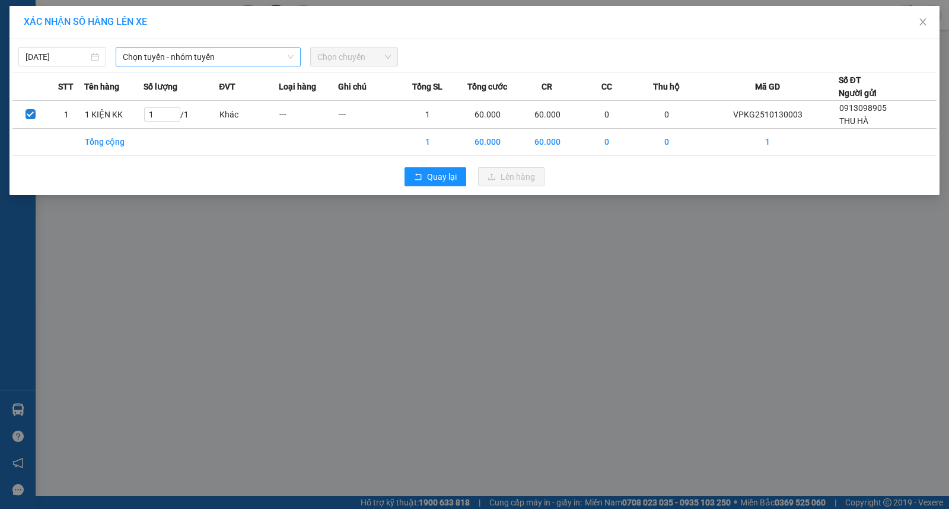
click at [176, 58] on span "Chọn tuyến - nhóm tuyến" at bounding box center [208, 57] width 171 height 18
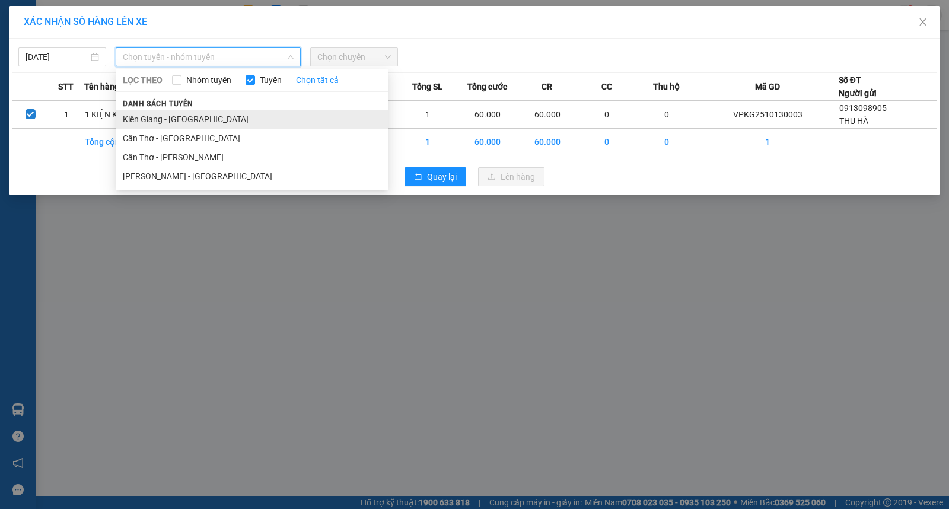
click at [191, 117] on li "Kiên Giang - [GEOGRAPHIC_DATA]" at bounding box center [252, 119] width 273 height 19
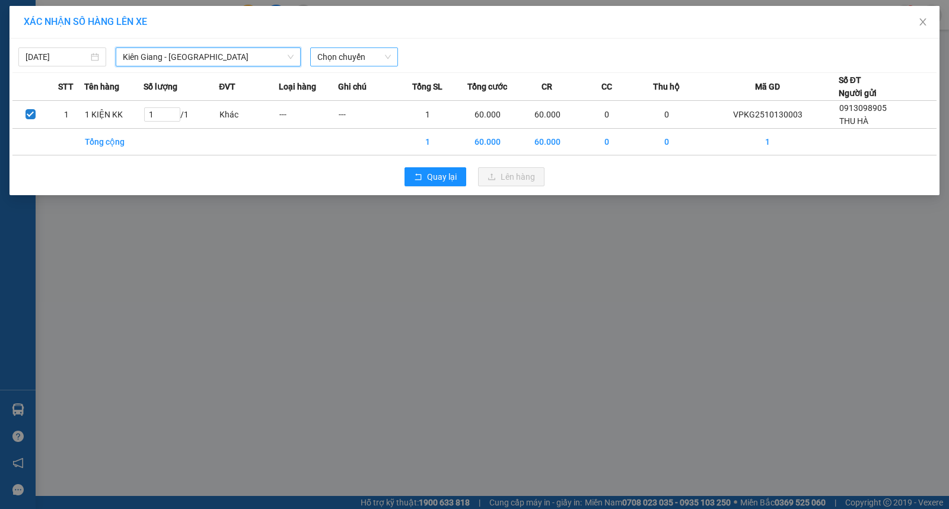
click at [341, 62] on span "Chọn chuyến" at bounding box center [354, 57] width 74 height 18
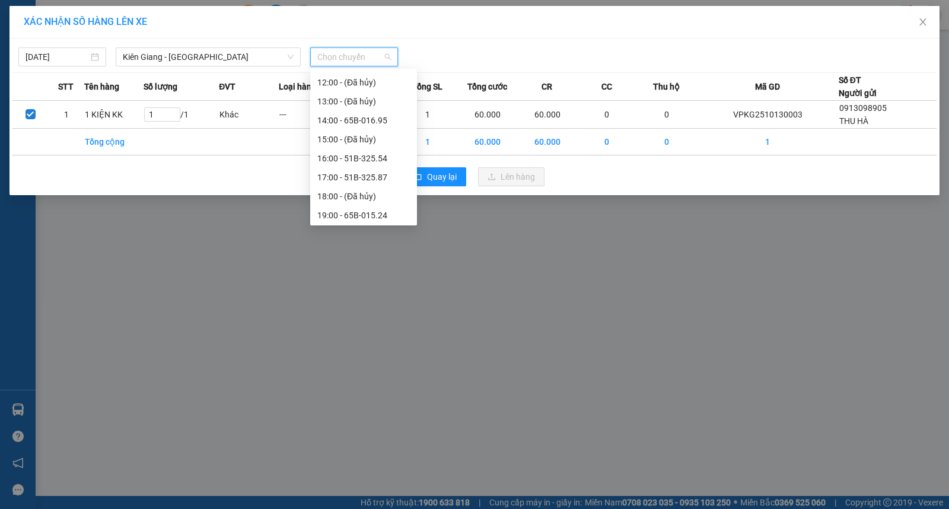
scroll to position [171, 0]
click at [381, 155] on div "16:00 - 51B-325.54" at bounding box center [363, 156] width 93 height 13
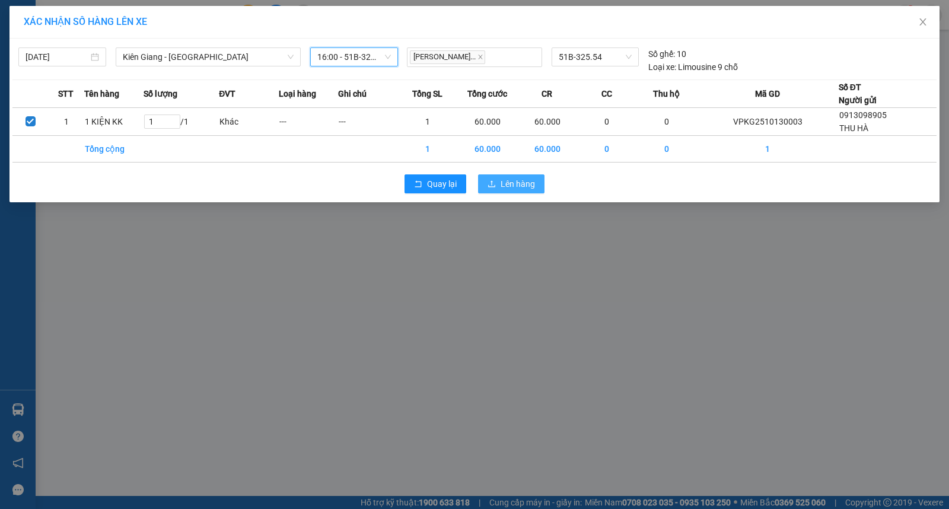
click at [489, 179] on button "Lên hàng" at bounding box center [511, 183] width 66 height 19
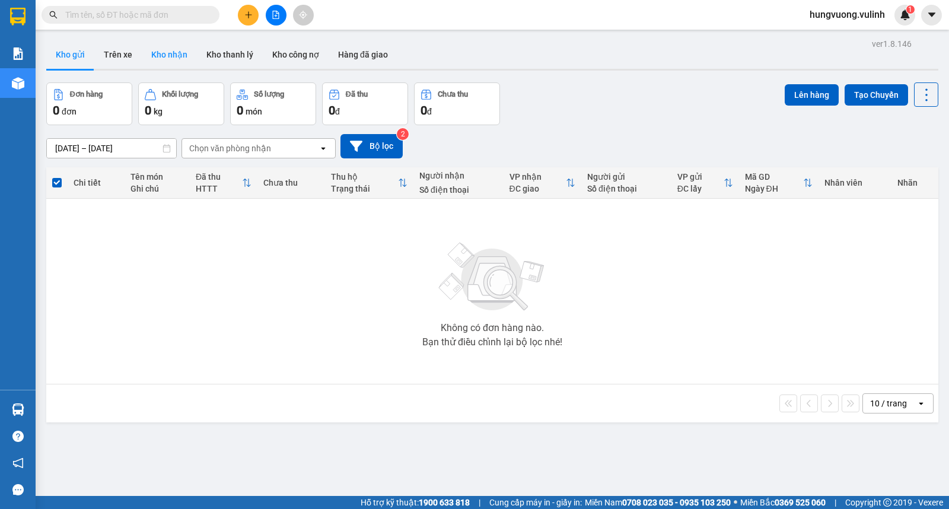
click at [167, 55] on button "Kho nhận" at bounding box center [169, 54] width 55 height 28
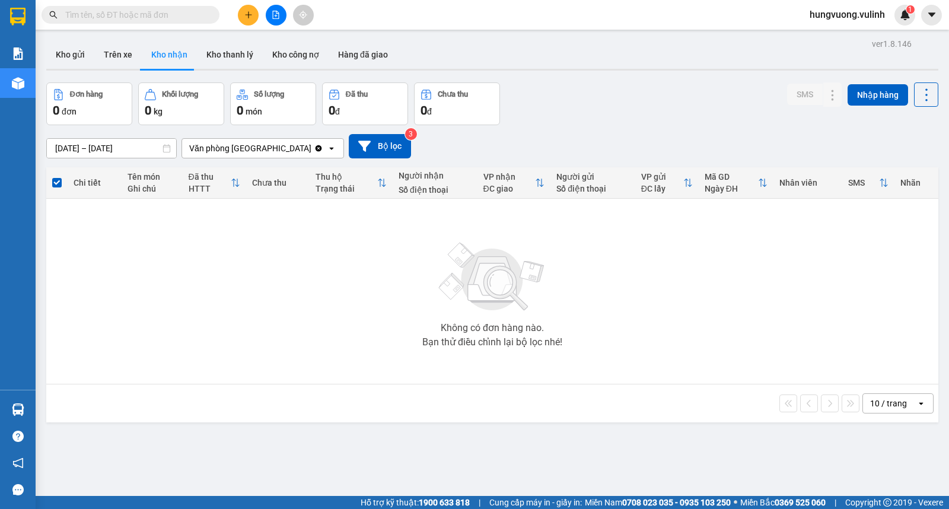
click at [154, 17] on input "text" at bounding box center [135, 14] width 140 height 13
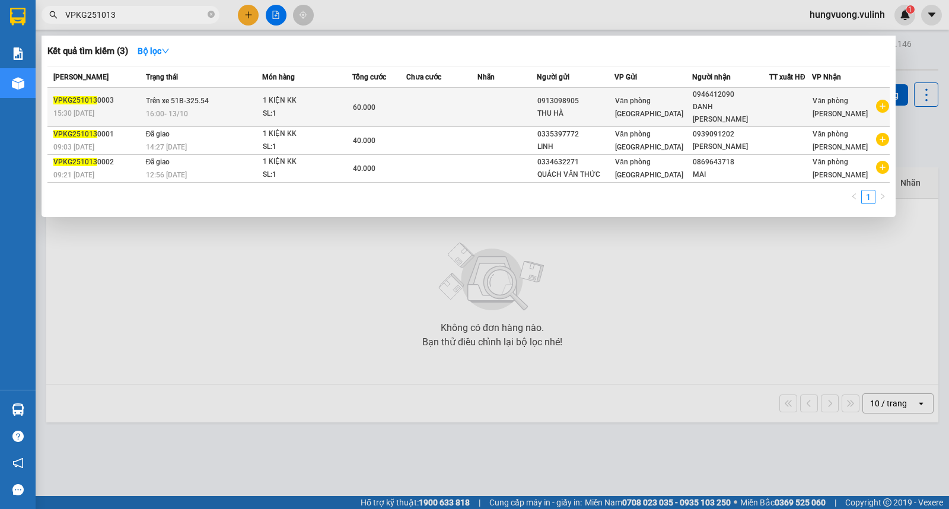
type input "VPKG251013"
click at [416, 106] on td at bounding box center [442, 107] width 72 height 39
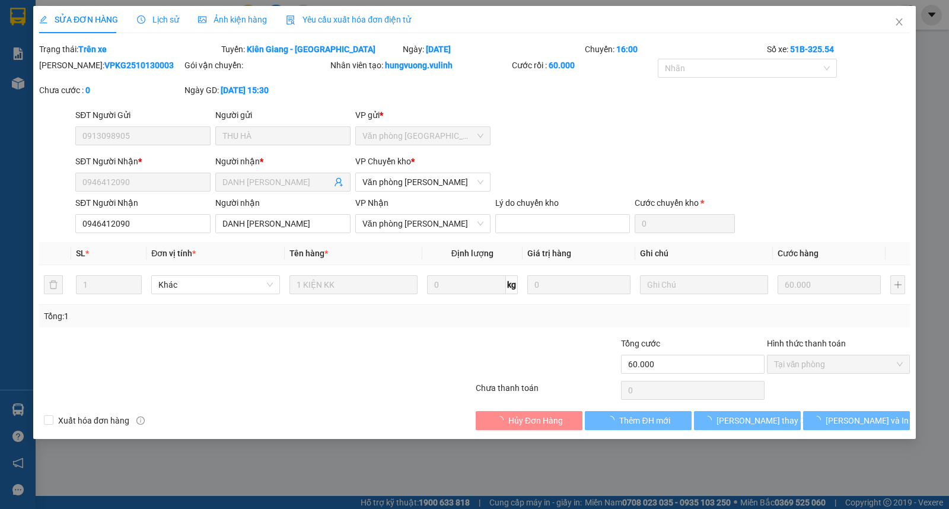
type input "0913098905"
type input "THU HÀ"
type input "0946412090"
type input "DANH [PERSON_NAME]"
type input "60.000"
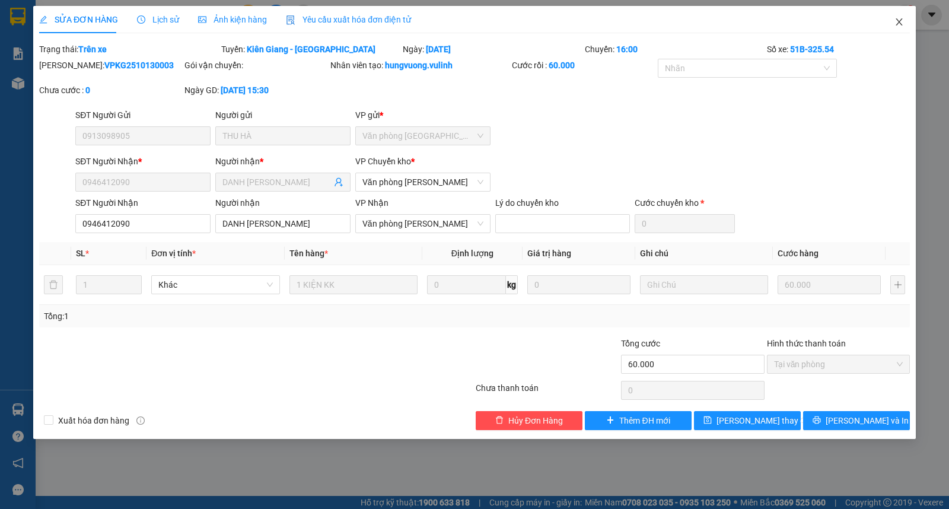
click at [895, 22] on icon "close" at bounding box center [899, 21] width 9 height 9
